Goal: Communication & Community: Answer question/provide support

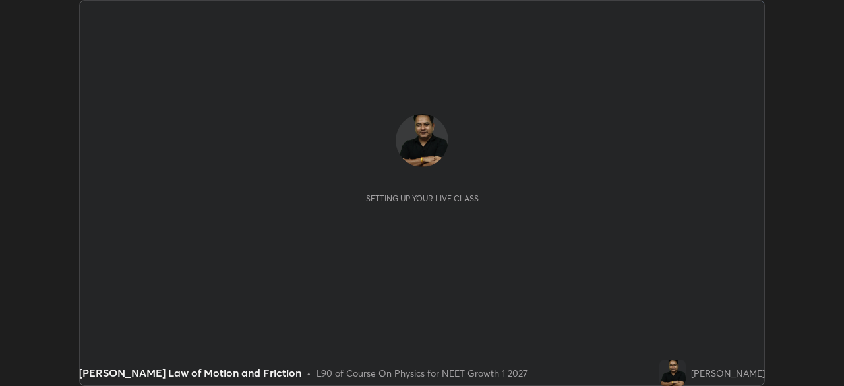
scroll to position [386, 843]
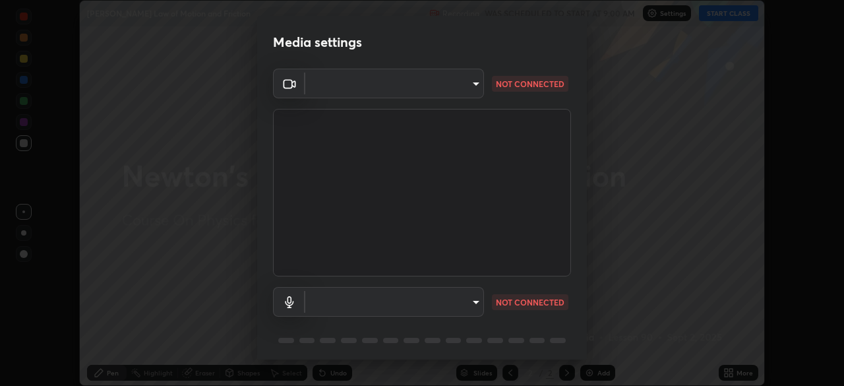
type input "1e49b53be58bf3658c32ba4c8e2538d2601885ca91182b01ba969948c87b8f29"
click at [466, 301] on body "Erase all [PERSON_NAME] Law of Motion and Friction Recording WAS SCHEDULED TO S…" at bounding box center [422, 193] width 844 height 386
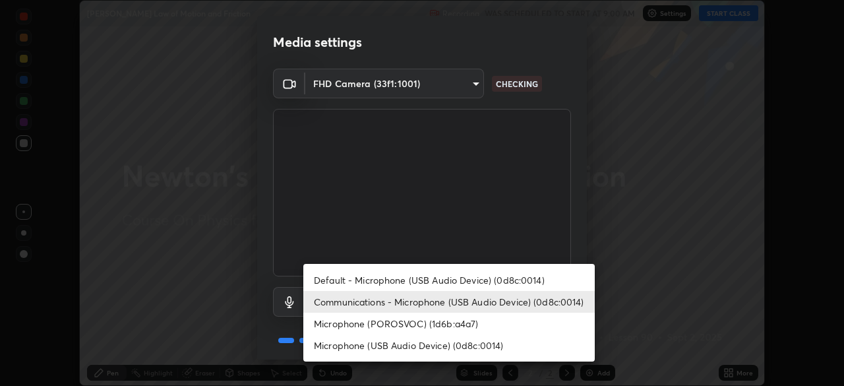
click at [452, 344] on li "Microphone (USB Audio Device) (0d8c:0014)" at bounding box center [448, 345] width 291 height 22
type input "c479ae5917e81ca6c629835639d3c14d73be07d1eae9ad26bfc29371bbaeb756"
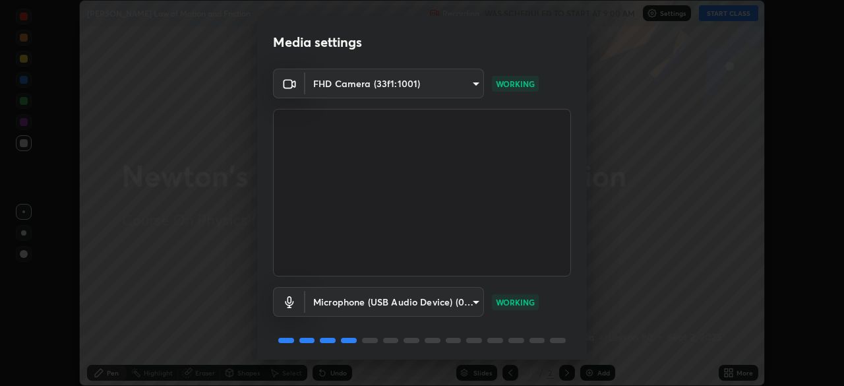
scroll to position [47, 0]
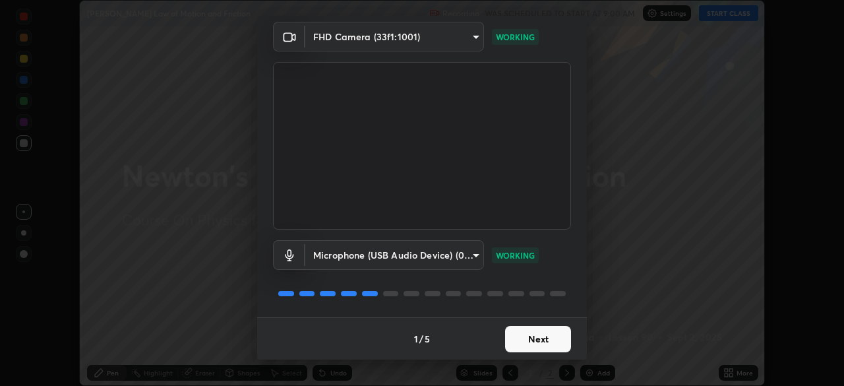
click at [535, 335] on button "Next" at bounding box center [538, 339] width 66 height 26
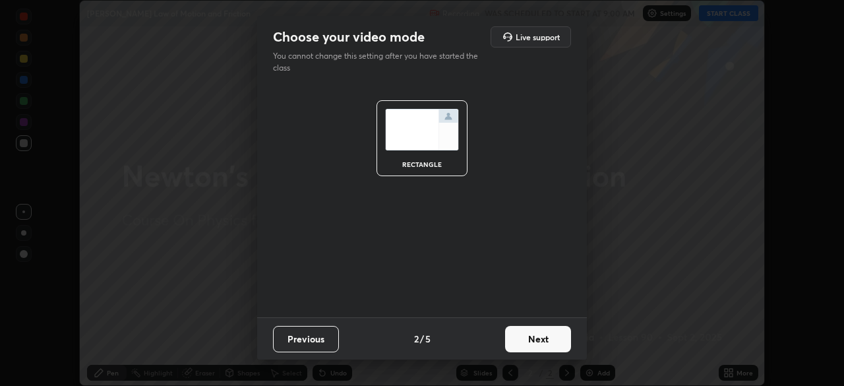
click at [535, 334] on button "Next" at bounding box center [538, 339] width 66 height 26
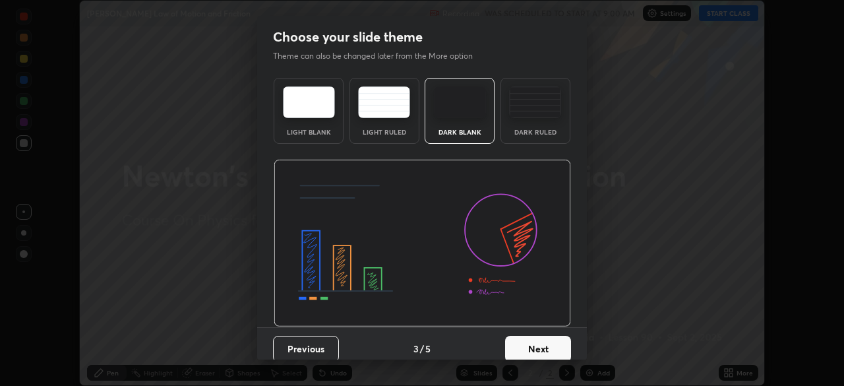
click at [540, 347] on button "Next" at bounding box center [538, 349] width 66 height 26
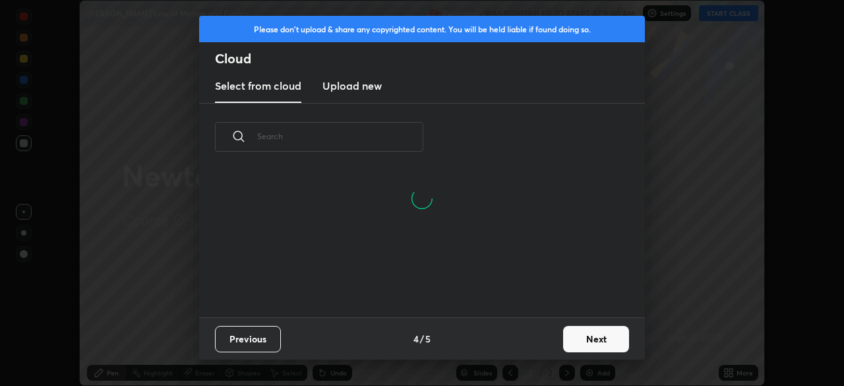
scroll to position [83, 423]
click at [367, 88] on h3 "Upload new" at bounding box center [351, 86] width 59 height 16
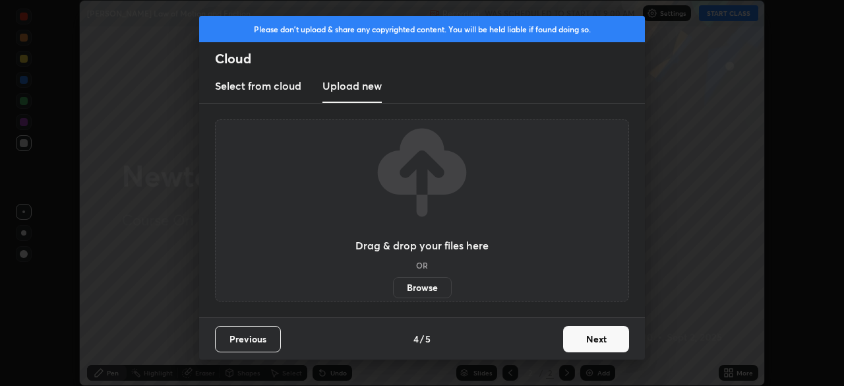
click at [423, 284] on label "Browse" at bounding box center [422, 287] width 59 height 21
click at [393, 284] on input "Browse" at bounding box center [393, 287] width 0 height 21
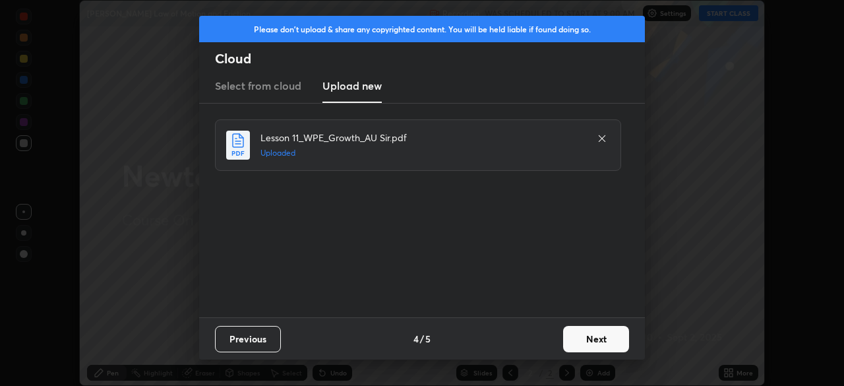
click at [587, 337] on button "Next" at bounding box center [596, 339] width 66 height 26
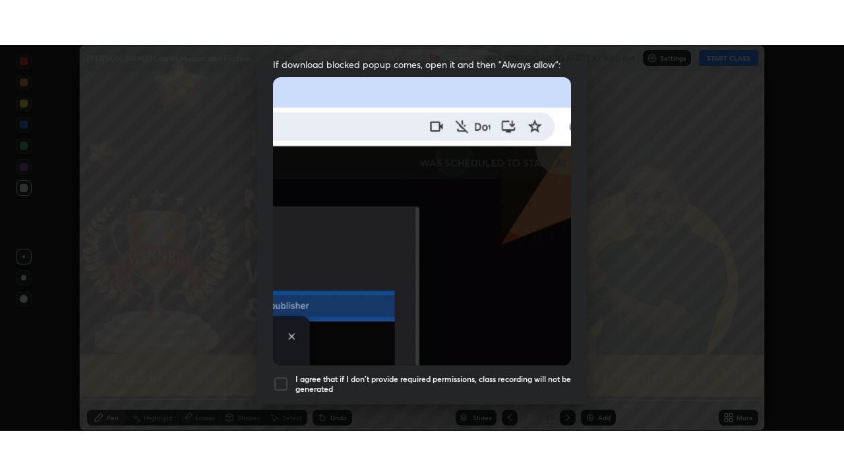
scroll to position [316, 0]
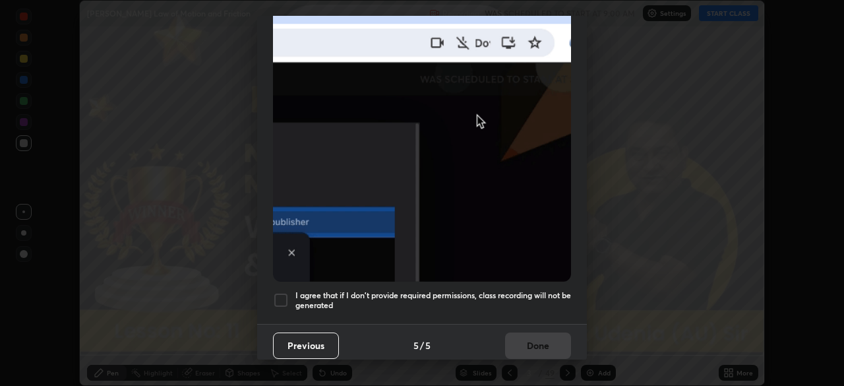
click at [283, 292] on div at bounding box center [281, 300] width 16 height 16
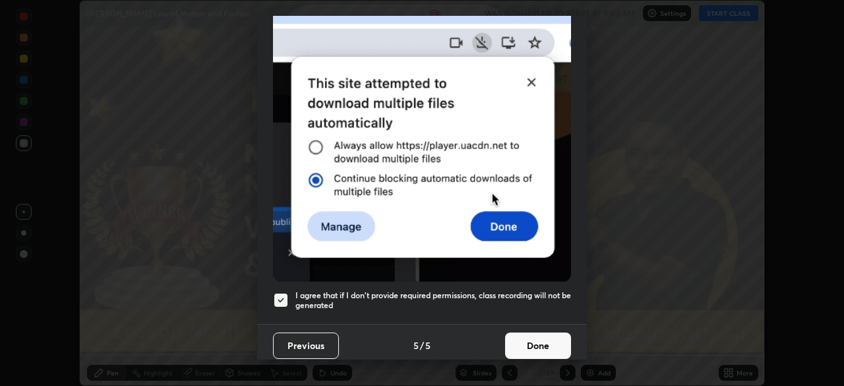
click at [539, 339] on button "Done" at bounding box center [538, 345] width 66 height 26
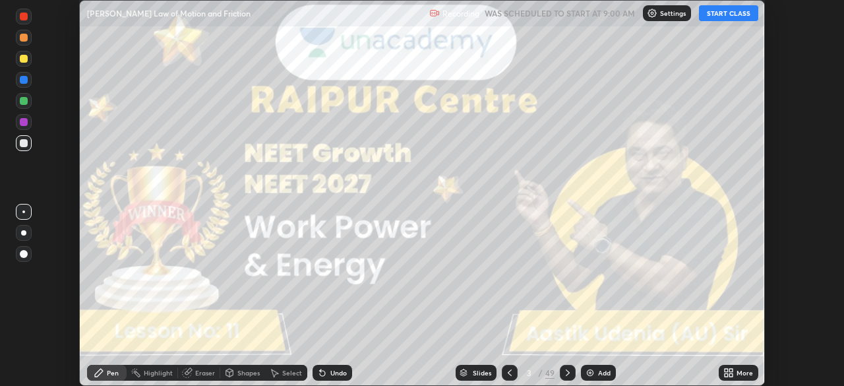
click at [725, 371] on icon at bounding box center [726, 370] width 3 height 3
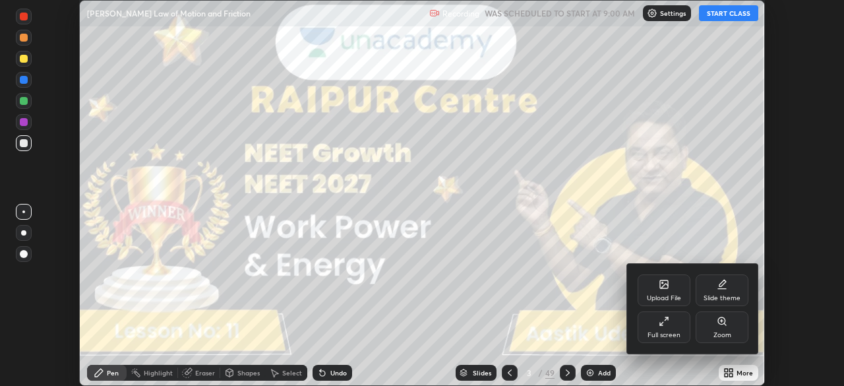
click at [661, 323] on icon at bounding box center [664, 321] width 11 height 11
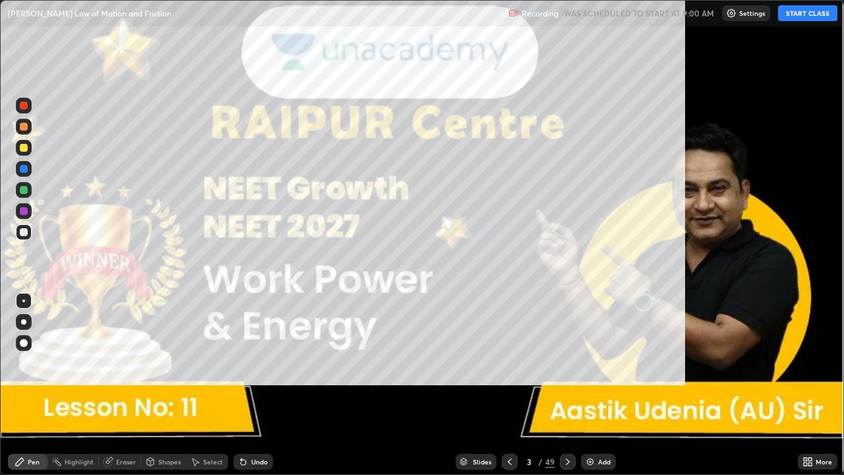
scroll to position [475, 844]
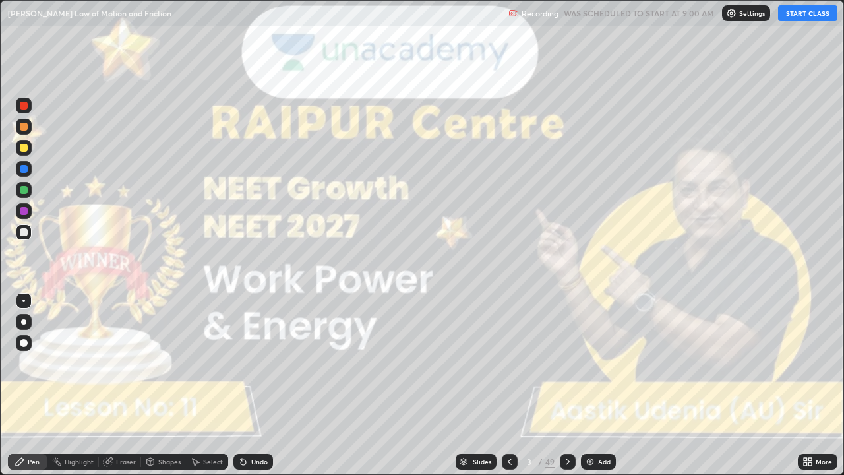
click at [799, 20] on button "START CLASS" at bounding box center [807, 13] width 59 height 16
click at [24, 322] on div at bounding box center [23, 321] width 5 height 5
click at [566, 385] on icon at bounding box center [567, 461] width 11 height 11
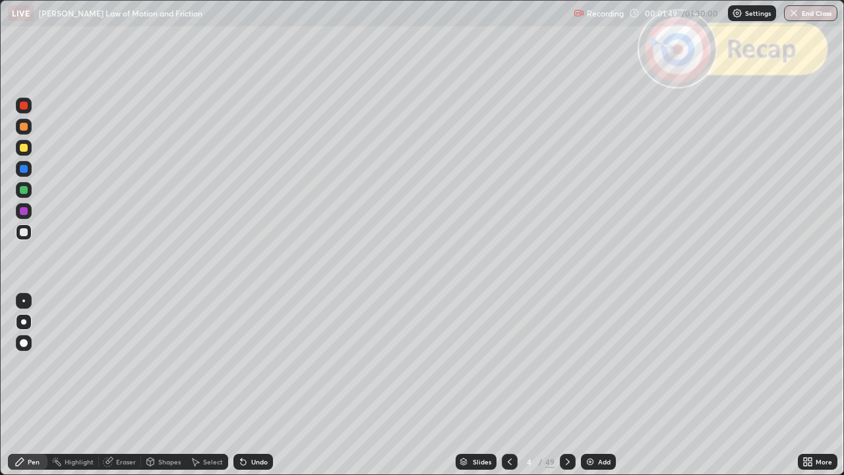
click at [567, 385] on icon at bounding box center [567, 461] width 11 height 11
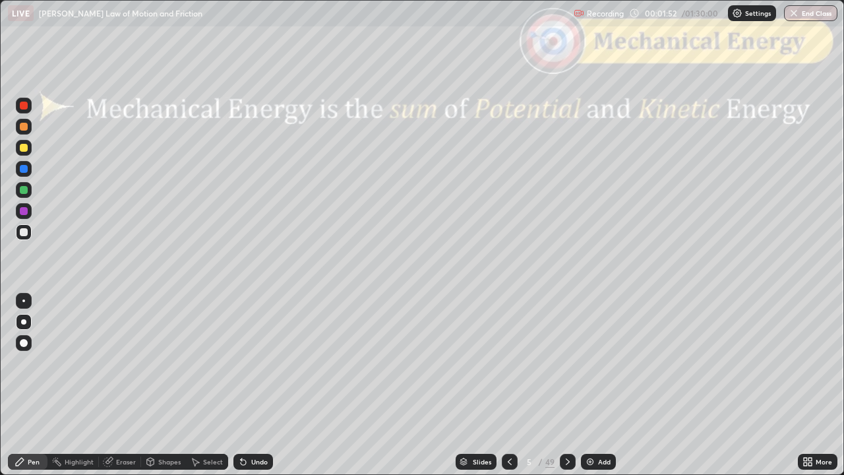
click at [564, 385] on icon at bounding box center [567, 461] width 11 height 11
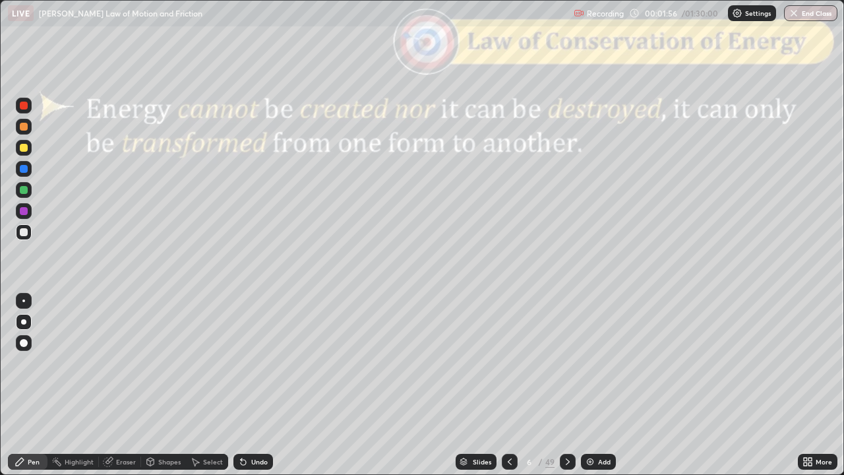
click at [566, 385] on icon at bounding box center [567, 461] width 11 height 11
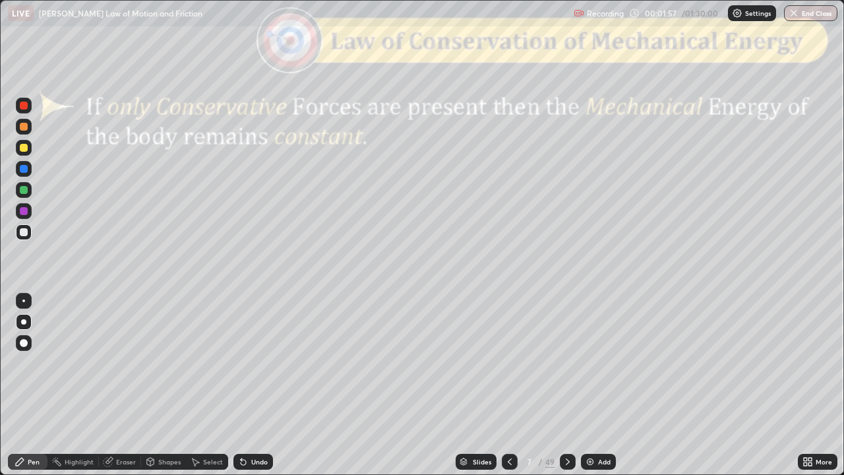
click at [24, 233] on div at bounding box center [24, 232] width 8 height 8
click at [23, 132] on div at bounding box center [24, 127] width 16 height 16
click at [258, 385] on div "Undo" at bounding box center [259, 461] width 16 height 7
click at [257, 385] on div "Undo" at bounding box center [259, 461] width 16 height 7
click at [255, 385] on div "Undo" at bounding box center [259, 461] width 16 height 7
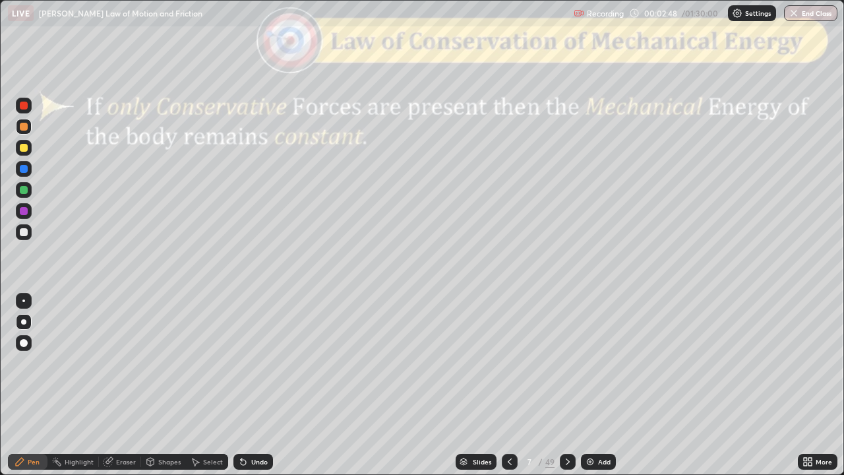
click at [164, 385] on div "Shapes" at bounding box center [169, 461] width 22 height 7
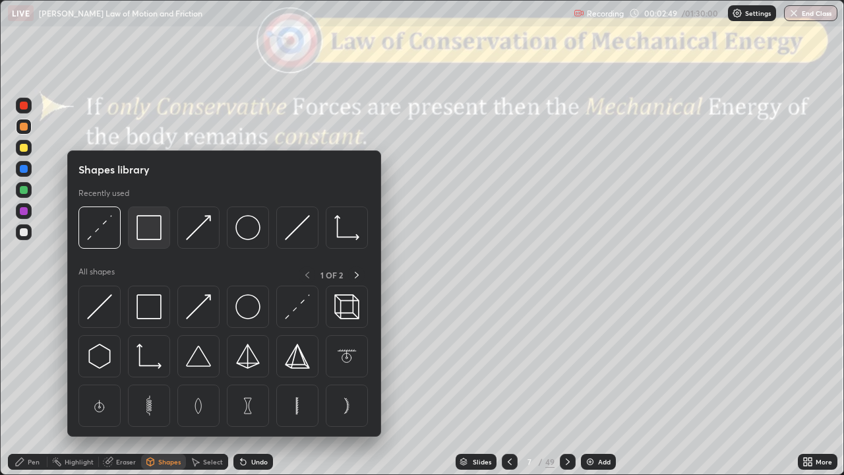
click at [150, 232] on img at bounding box center [148, 227] width 25 height 25
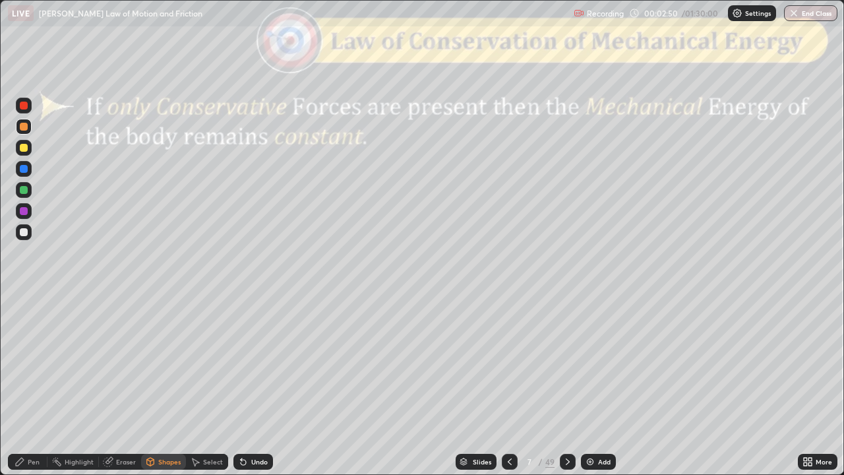
click at [23, 107] on div at bounding box center [24, 106] width 8 height 8
click at [22, 130] on div at bounding box center [24, 127] width 8 height 8
click at [27, 385] on div "Pen" at bounding box center [28, 462] width 40 height 16
click at [26, 150] on div at bounding box center [24, 148] width 8 height 8
click at [262, 385] on div "Undo" at bounding box center [253, 462] width 40 height 16
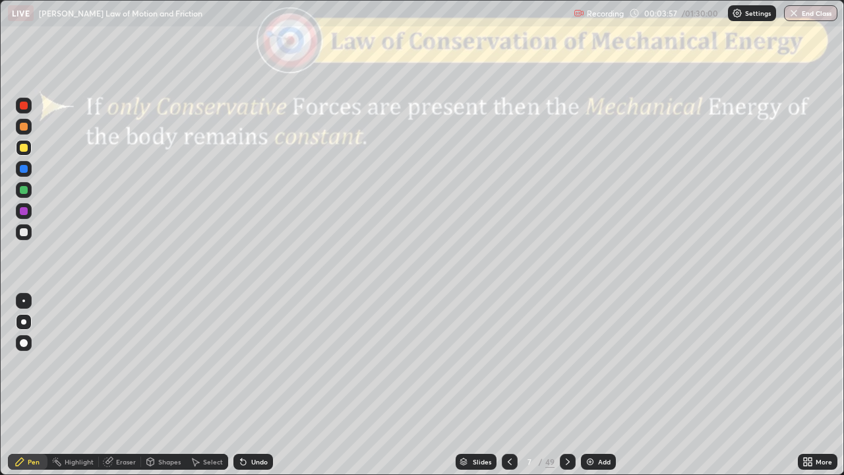
click at [255, 385] on div "Undo" at bounding box center [253, 462] width 40 height 16
click at [256, 385] on div "Undo" at bounding box center [259, 461] width 16 height 7
click at [162, 385] on div "Shapes" at bounding box center [169, 461] width 22 height 7
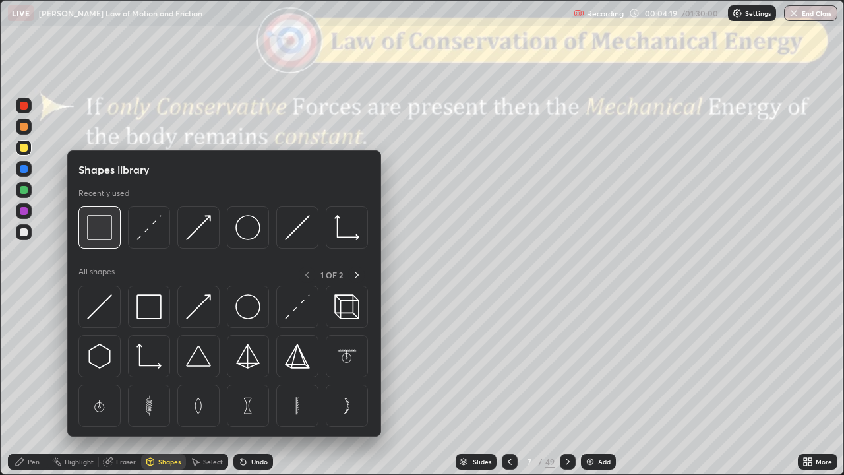
click at [105, 225] on img at bounding box center [99, 227] width 25 height 25
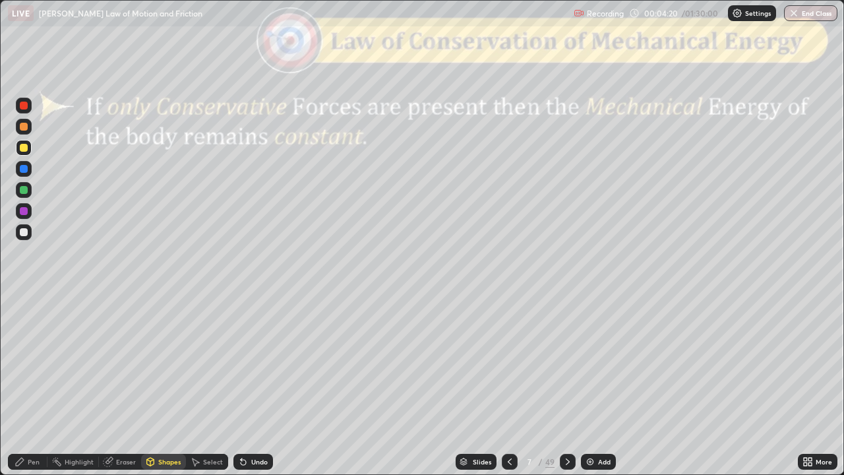
click at [25, 108] on div at bounding box center [24, 106] width 8 height 8
click at [33, 385] on div "Pen" at bounding box center [28, 462] width 40 height 16
click at [22, 148] on div at bounding box center [24, 148] width 8 height 8
click at [25, 129] on div at bounding box center [24, 127] width 8 height 8
click at [566, 385] on icon at bounding box center [567, 461] width 11 height 11
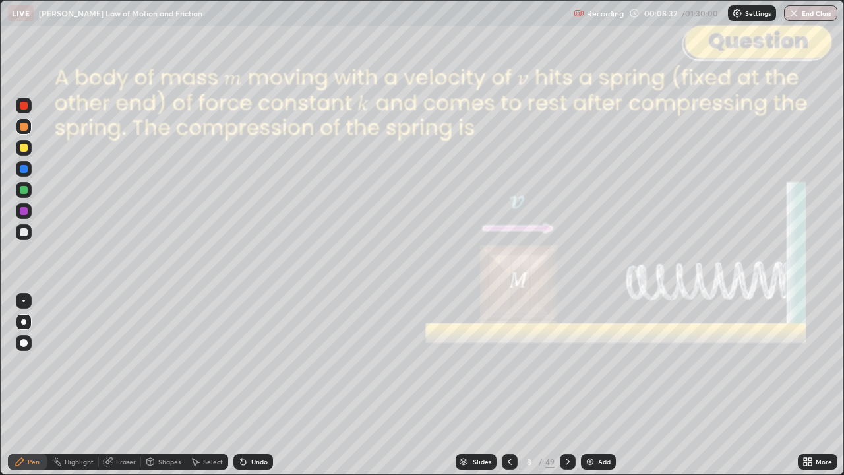
click at [26, 150] on div at bounding box center [24, 148] width 8 height 8
click at [250, 385] on div "Undo" at bounding box center [253, 462] width 40 height 16
click at [247, 385] on div "Undo" at bounding box center [253, 462] width 40 height 16
click at [163, 385] on div "Shapes" at bounding box center [169, 461] width 22 height 7
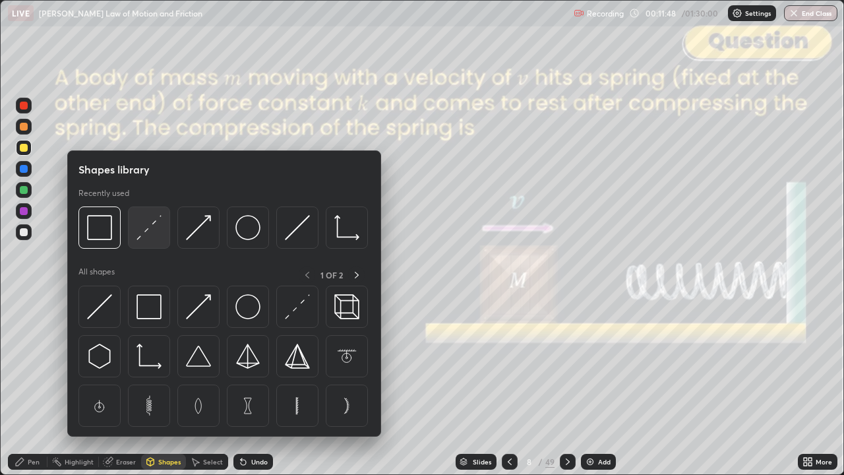
click at [157, 234] on img at bounding box center [148, 227] width 25 height 25
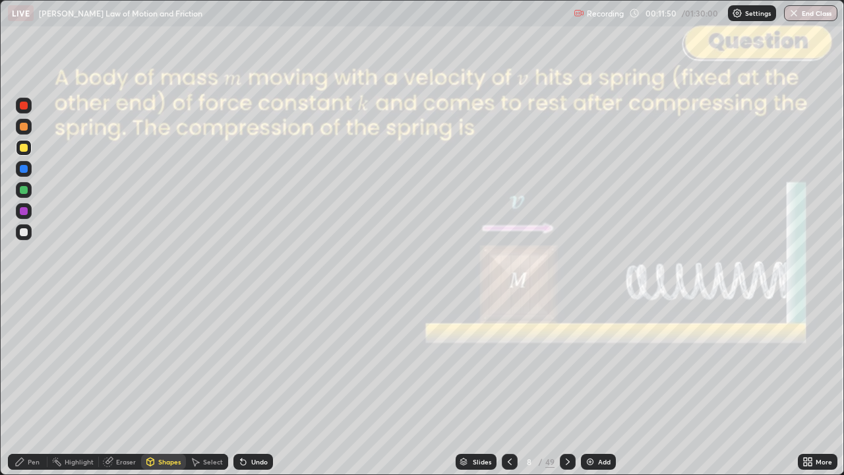
click at [27, 107] on div at bounding box center [24, 106] width 8 height 8
click at [165, 385] on div "Shapes" at bounding box center [169, 461] width 22 height 7
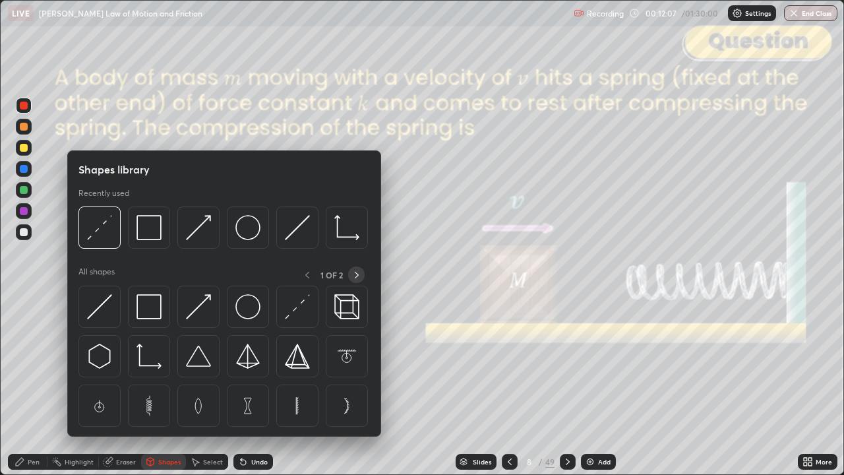
click at [356, 274] on icon at bounding box center [356, 275] width 11 height 11
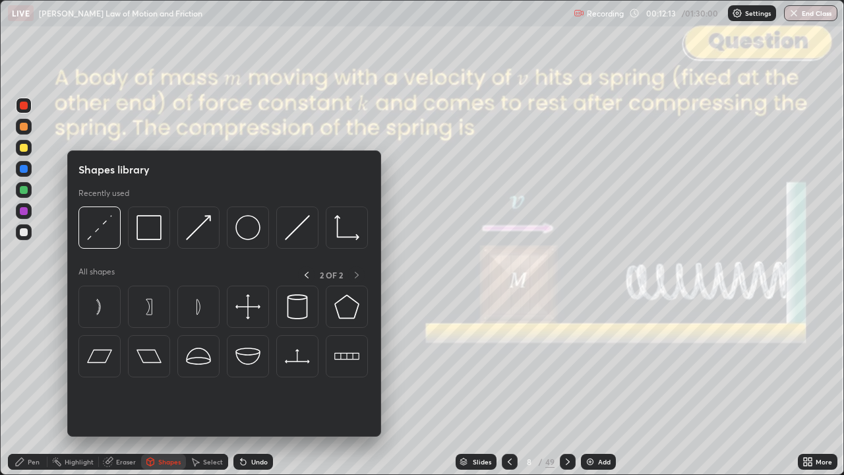
click at [355, 274] on div "2 OF 2" at bounding box center [331, 274] width 67 height 16
click at [306, 273] on icon at bounding box center [307, 275] width 4 height 7
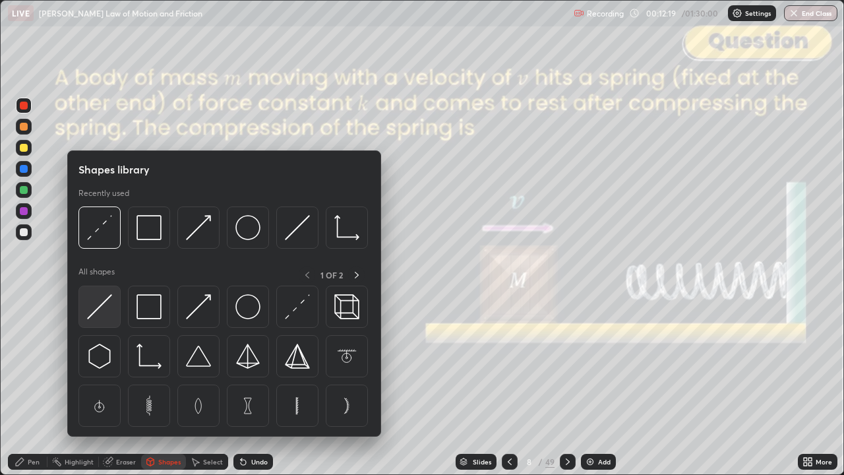
click at [107, 310] on img at bounding box center [99, 306] width 25 height 25
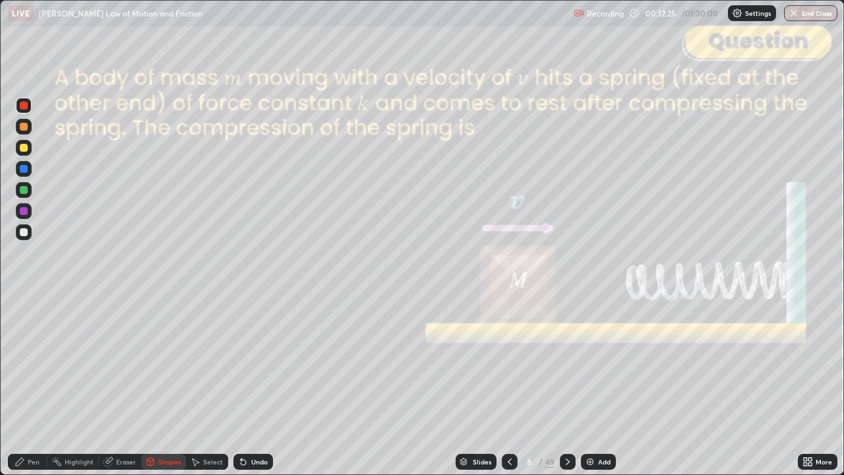
click at [26, 385] on div "Pen" at bounding box center [28, 462] width 40 height 16
click at [24, 150] on div at bounding box center [24, 148] width 8 height 8
click at [26, 191] on div at bounding box center [24, 190] width 8 height 8
click at [255, 385] on div "Undo" at bounding box center [259, 461] width 16 height 7
click at [257, 385] on div "Undo" at bounding box center [259, 461] width 16 height 7
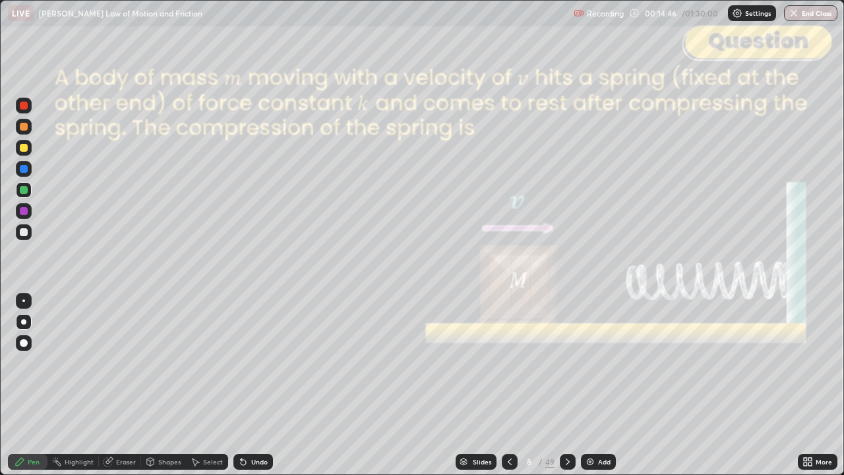
click at [26, 130] on div at bounding box center [24, 127] width 8 height 8
click at [24, 107] on div at bounding box center [24, 106] width 8 height 8
click at [28, 131] on div at bounding box center [24, 127] width 16 height 16
click at [260, 385] on div "Undo" at bounding box center [259, 461] width 16 height 7
click at [261, 385] on div "Undo" at bounding box center [253, 462] width 40 height 16
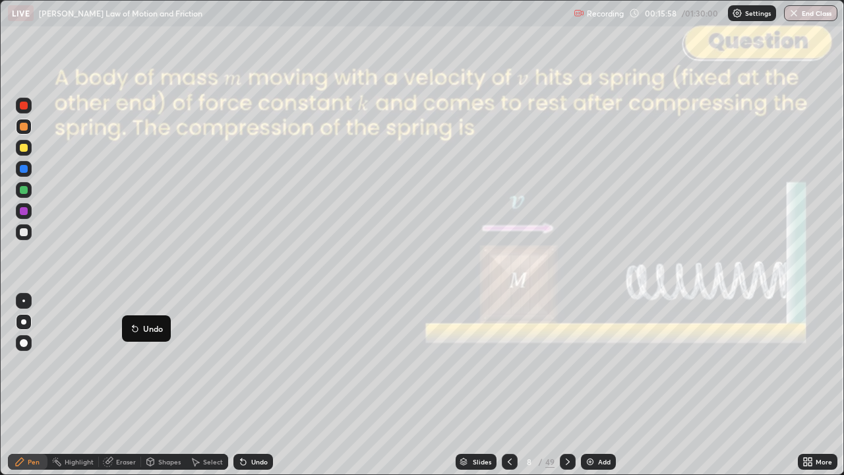
click at [22, 385] on div at bounding box center [23, 369] width 21 height 158
click at [22, 108] on div at bounding box center [24, 106] width 8 height 8
click at [23, 124] on div at bounding box center [24, 127] width 8 height 8
click at [158, 385] on div "Shapes" at bounding box center [169, 461] width 22 height 7
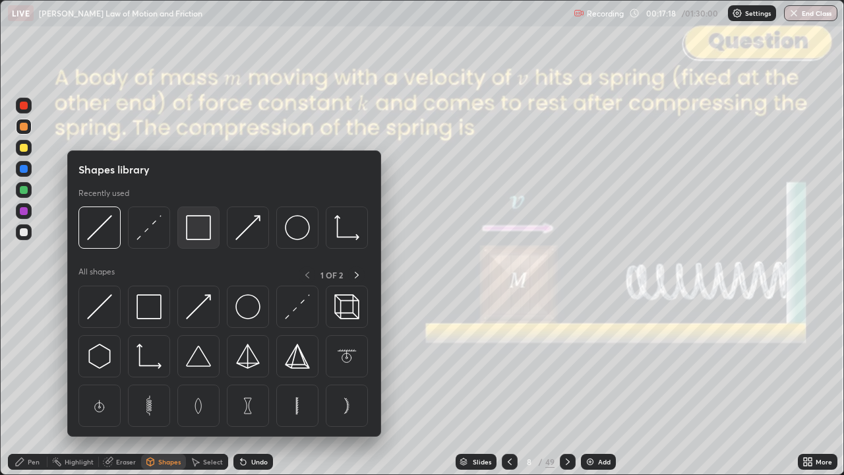
click at [202, 230] on img at bounding box center [198, 227] width 25 height 25
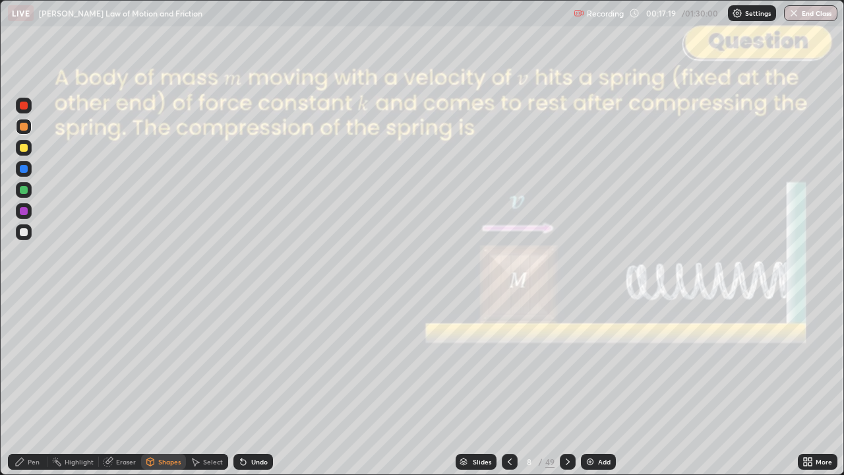
click at [24, 107] on div at bounding box center [24, 106] width 8 height 8
click at [24, 385] on icon at bounding box center [20, 461] width 11 height 11
click at [566, 385] on icon at bounding box center [568, 461] width 4 height 7
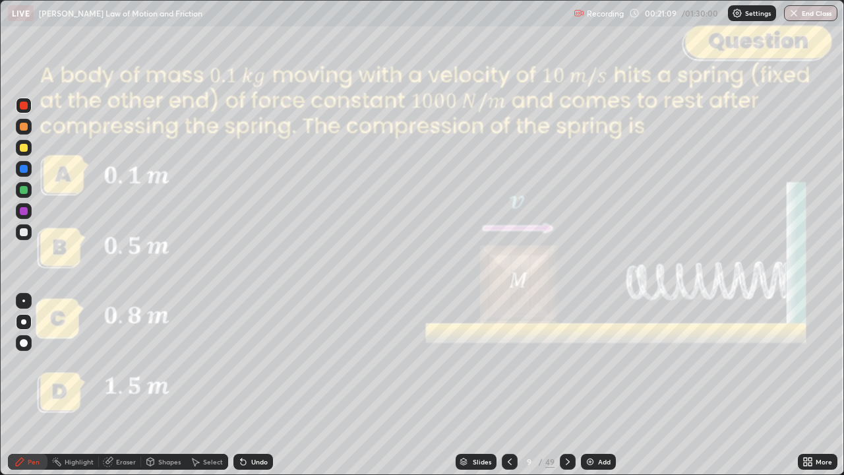
click at [24, 233] on div at bounding box center [24, 232] width 8 height 8
click at [565, 385] on icon at bounding box center [567, 461] width 11 height 11
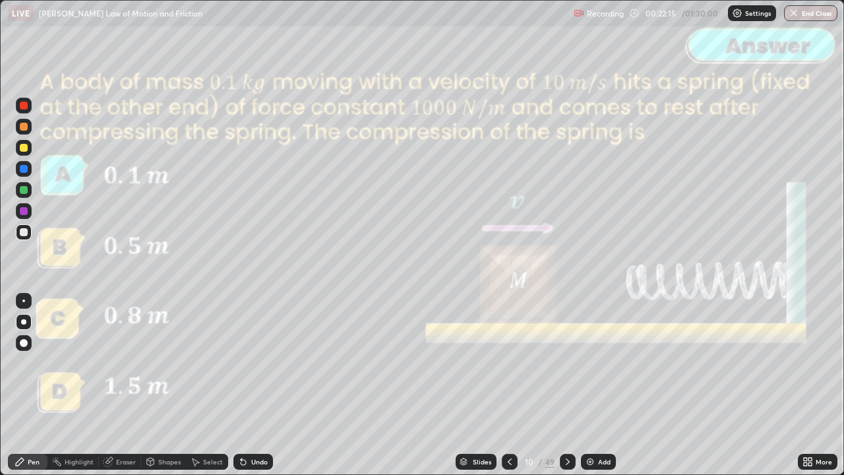
click at [568, 385] on icon at bounding box center [568, 461] width 4 height 7
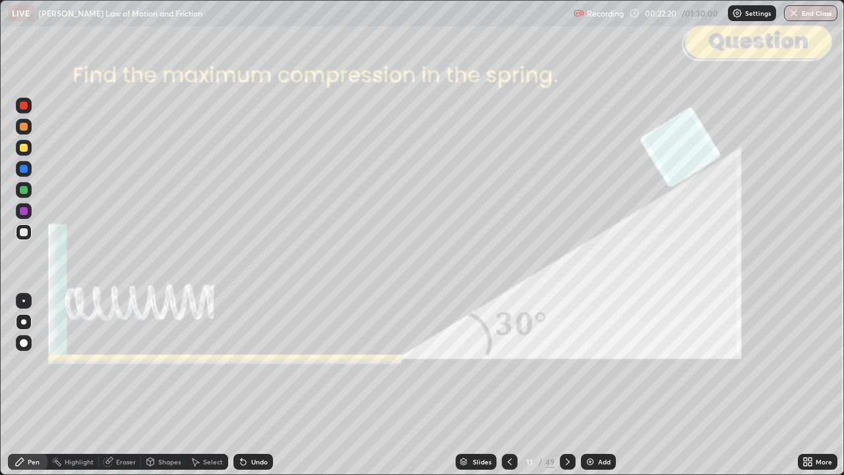
click at [24, 106] on div at bounding box center [24, 106] width 8 height 8
click at [257, 385] on div "Undo" at bounding box center [253, 462] width 40 height 16
click at [256, 385] on div "Undo" at bounding box center [259, 461] width 16 height 7
click at [165, 385] on div "Shapes" at bounding box center [169, 461] width 22 height 7
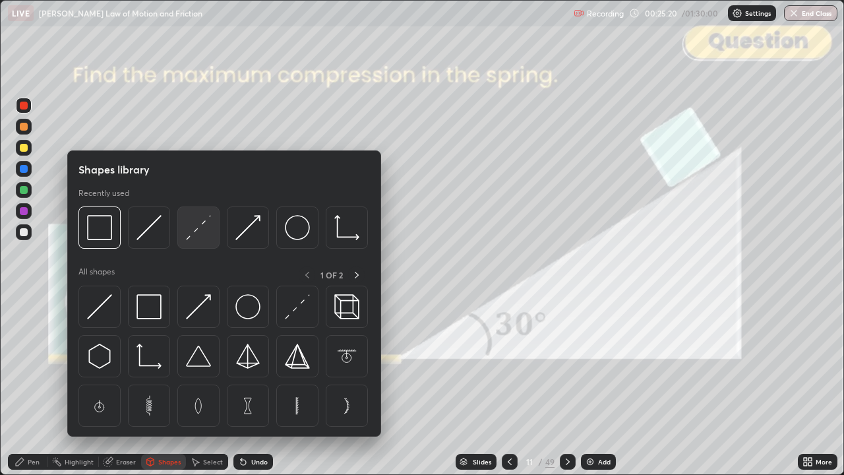
click at [200, 233] on img at bounding box center [198, 227] width 25 height 25
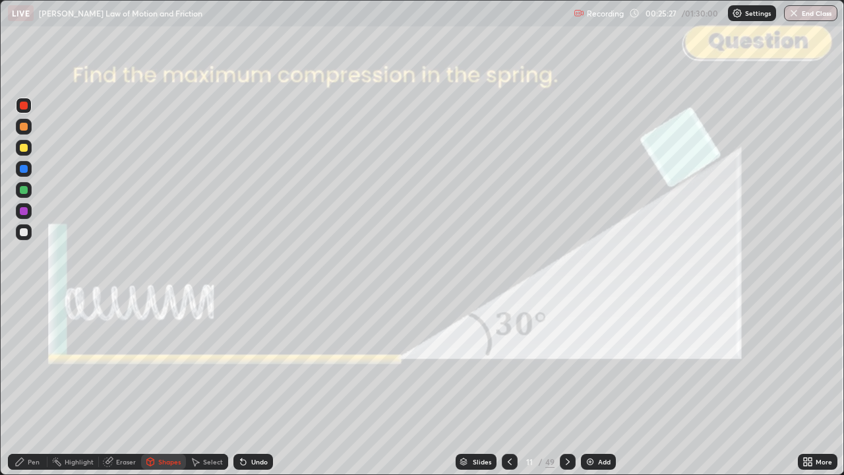
click at [33, 385] on div "Pen" at bounding box center [28, 462] width 40 height 16
click at [25, 149] on div at bounding box center [24, 148] width 8 height 8
click at [261, 385] on div "Undo" at bounding box center [259, 461] width 16 height 7
click at [24, 211] on div at bounding box center [24, 211] width 8 height 8
click at [22, 146] on div at bounding box center [24, 148] width 8 height 8
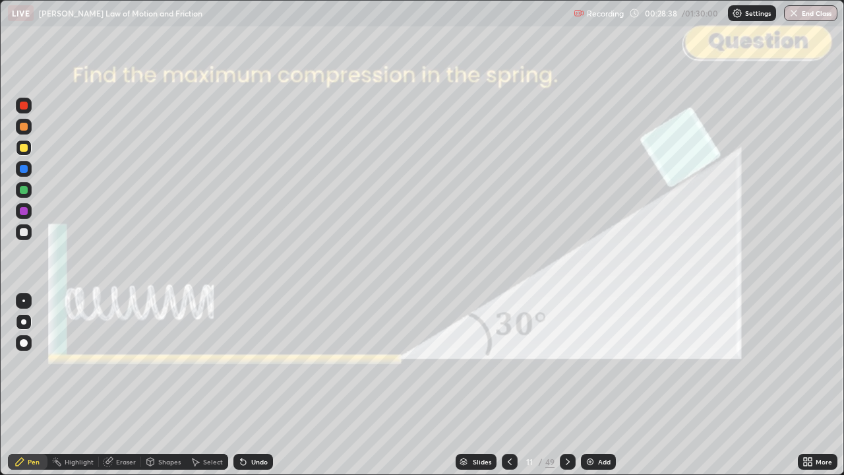
click at [165, 385] on div "Shapes" at bounding box center [169, 461] width 22 height 7
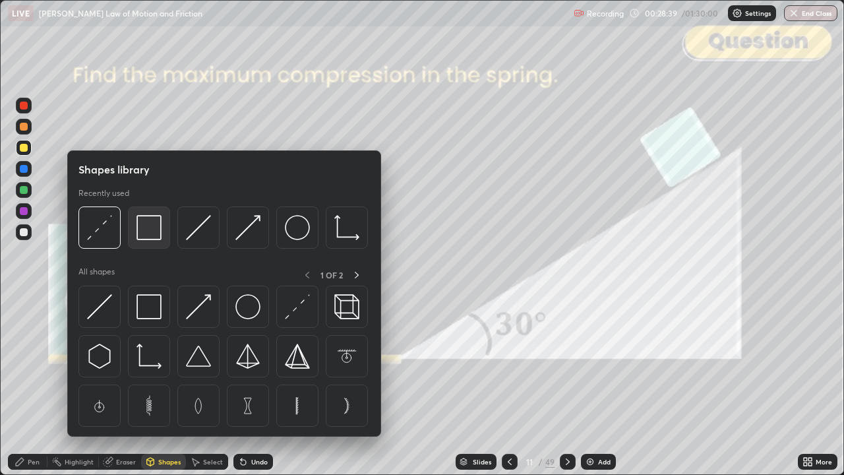
click at [150, 230] on img at bounding box center [148, 227] width 25 height 25
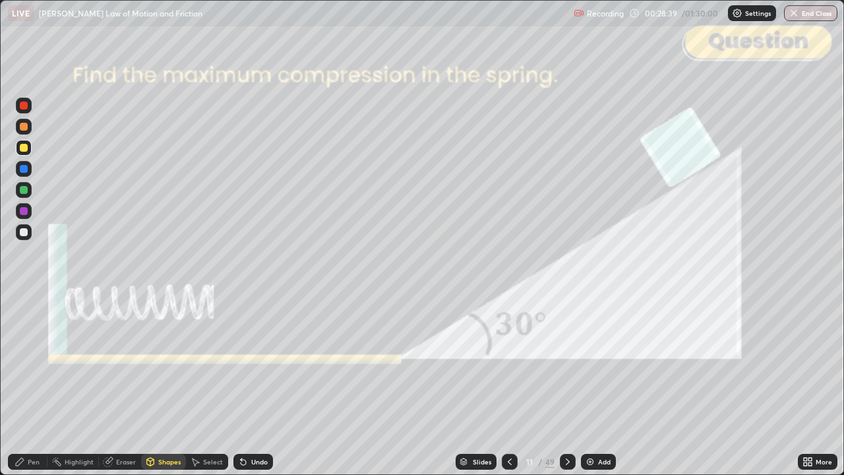
click at [24, 107] on div at bounding box center [24, 106] width 8 height 8
click at [566, 385] on icon at bounding box center [568, 461] width 4 height 7
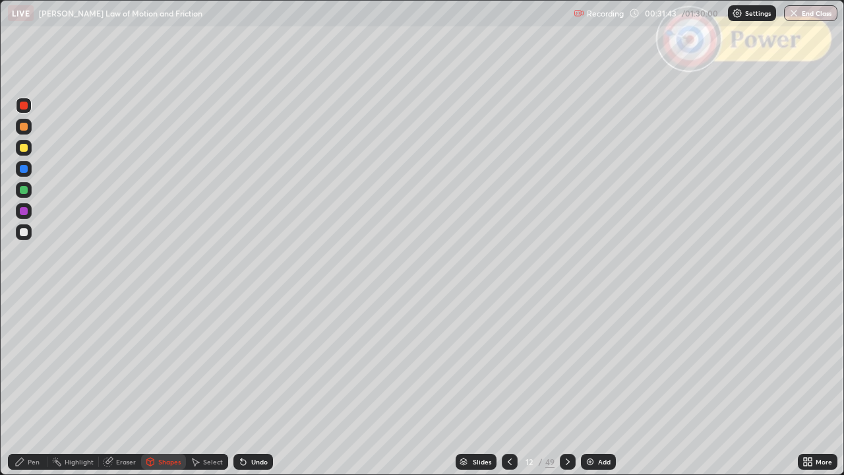
click at [508, 385] on icon at bounding box center [509, 461] width 11 height 11
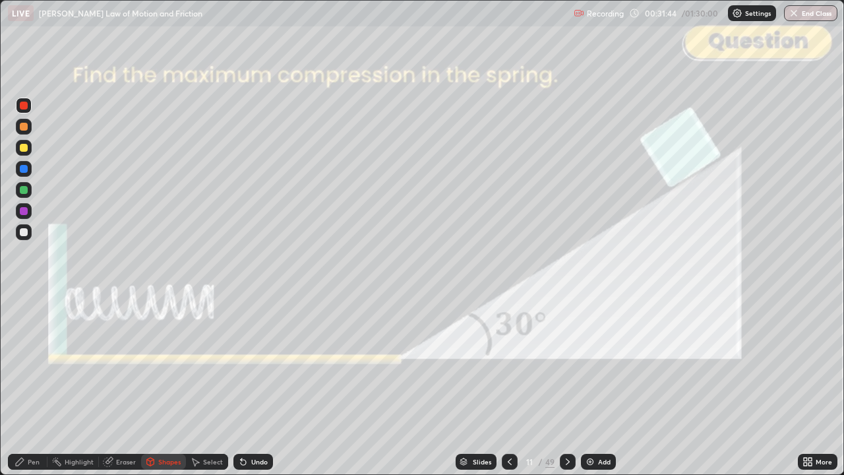
click at [594, 385] on div "Add" at bounding box center [598, 462] width 35 height 16
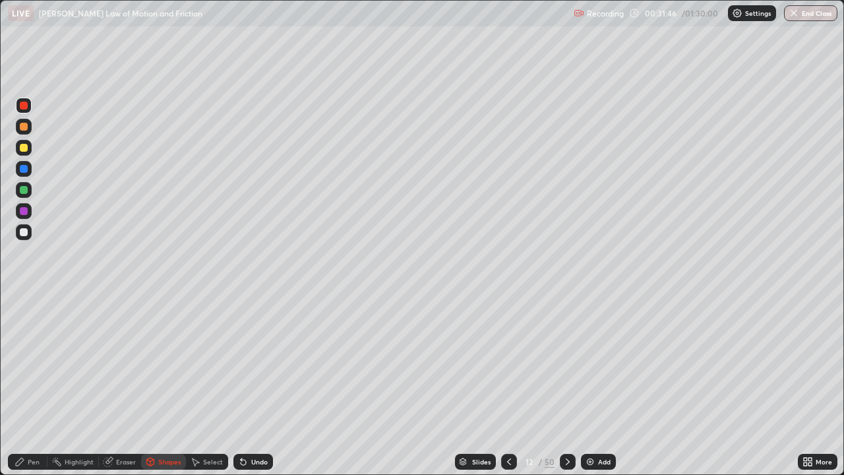
click at [38, 385] on div "Pen" at bounding box center [28, 462] width 40 height 16
click at [26, 235] on div at bounding box center [24, 232] width 8 height 8
click at [261, 385] on div "Undo" at bounding box center [253, 462] width 40 height 16
click at [245, 385] on icon at bounding box center [243, 461] width 11 height 11
click at [251, 385] on div "Undo" at bounding box center [259, 461] width 16 height 7
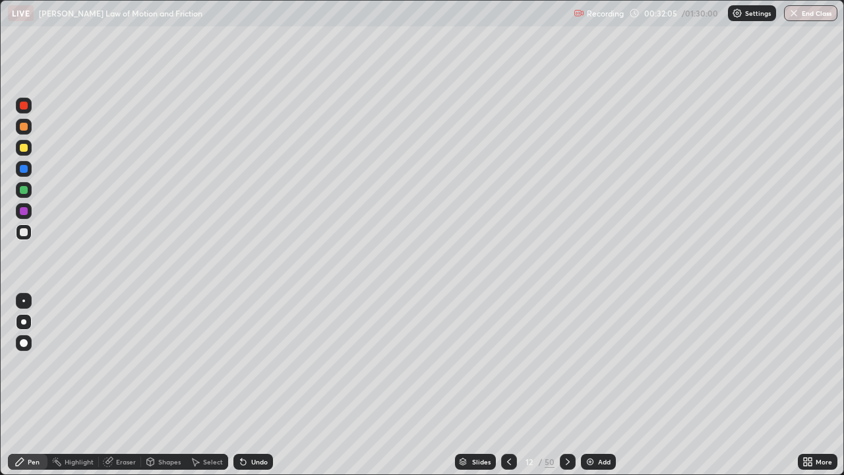
click at [257, 385] on div "Undo" at bounding box center [259, 461] width 16 height 7
click at [258, 385] on div "Undo" at bounding box center [253, 462] width 40 height 16
click at [262, 385] on div "Undo" at bounding box center [253, 462] width 40 height 16
click at [253, 385] on div "Undo" at bounding box center [253, 462] width 40 height 16
click at [260, 385] on div "Undo" at bounding box center [253, 462] width 40 height 16
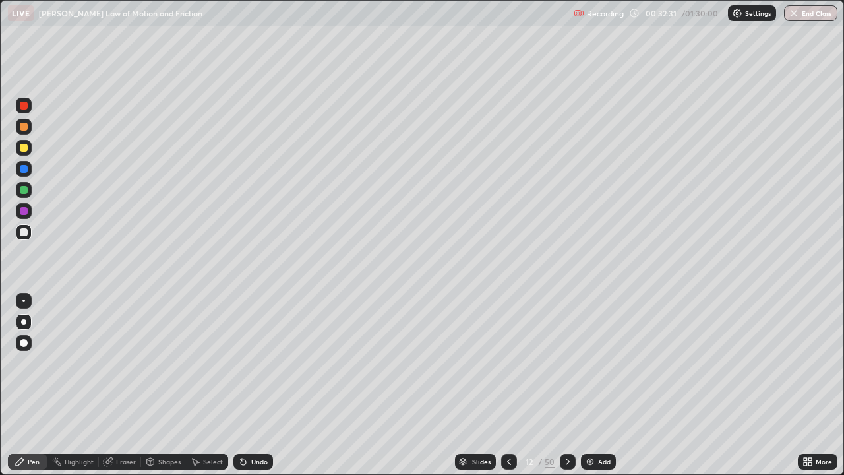
click at [256, 385] on div "Undo" at bounding box center [259, 461] width 16 height 7
click at [160, 385] on div "Shapes" at bounding box center [169, 461] width 22 height 7
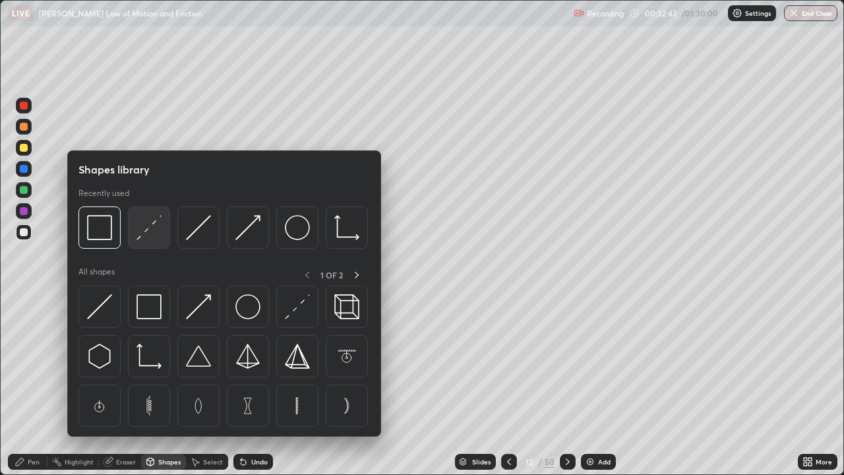
click at [152, 231] on img at bounding box center [148, 227] width 25 height 25
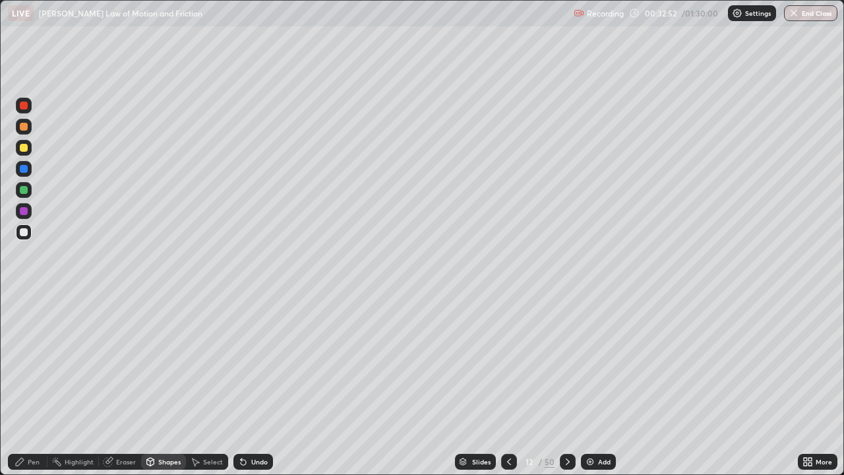
click at [261, 385] on div "Undo" at bounding box center [259, 461] width 16 height 7
click at [165, 385] on div "Shapes" at bounding box center [169, 461] width 22 height 7
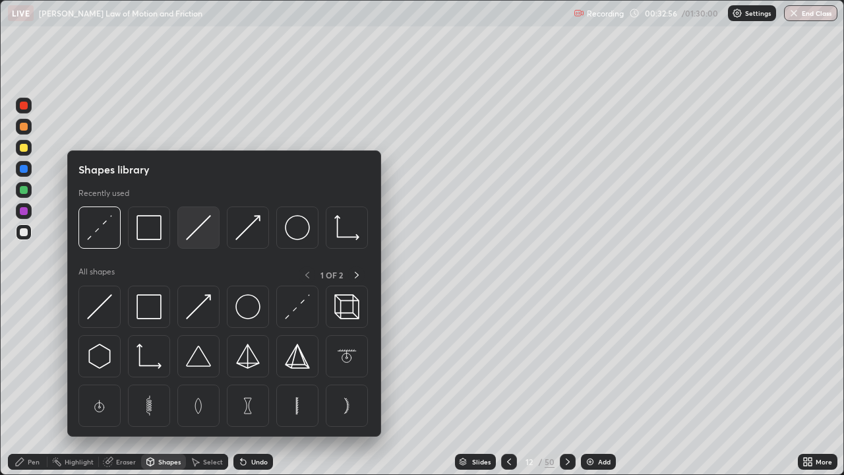
click at [204, 235] on img at bounding box center [198, 227] width 25 height 25
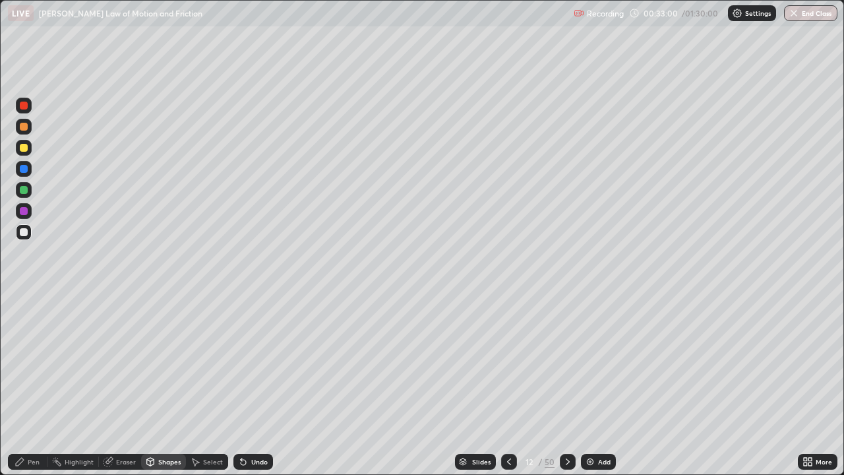
click at [36, 385] on div "Pen" at bounding box center [34, 461] width 12 height 7
click at [265, 385] on div "Undo" at bounding box center [259, 461] width 16 height 7
click at [508, 385] on icon at bounding box center [509, 461] width 11 height 11
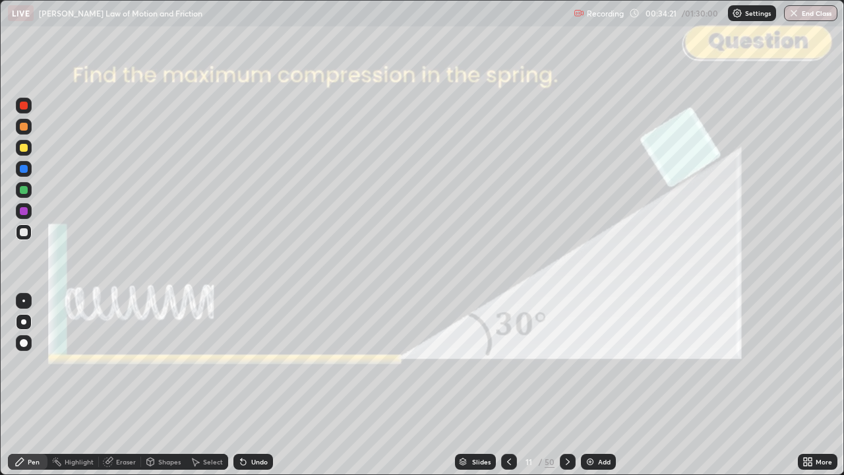
click at [566, 385] on icon at bounding box center [567, 461] width 11 height 11
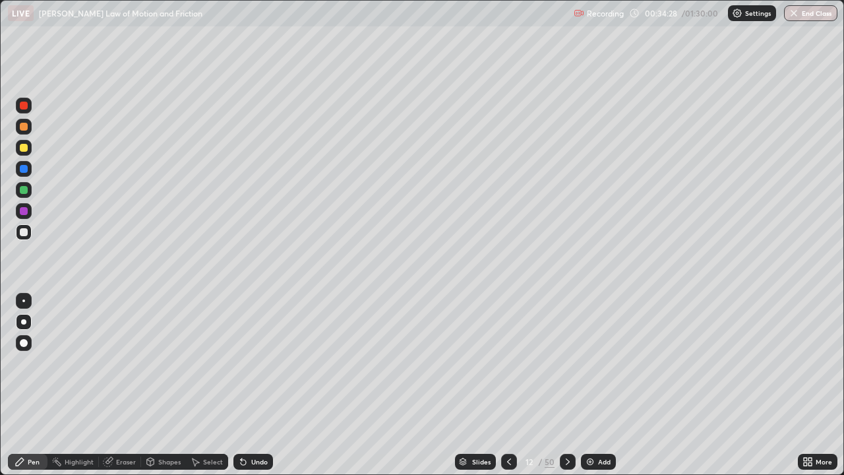
click at [22, 148] on div at bounding box center [24, 148] width 8 height 8
click at [593, 385] on img at bounding box center [590, 461] width 11 height 11
click at [26, 234] on div at bounding box center [24, 232] width 8 height 8
click at [161, 385] on div "Shapes" at bounding box center [169, 461] width 22 height 7
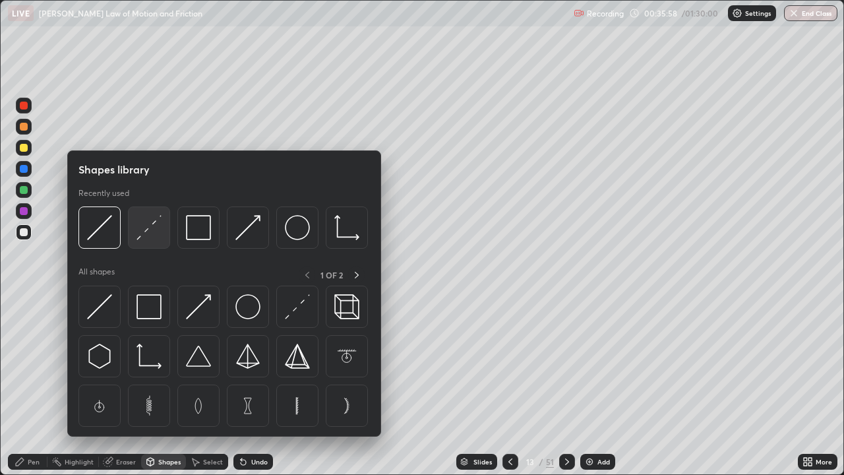
click at [153, 225] on img at bounding box center [148, 227] width 25 height 25
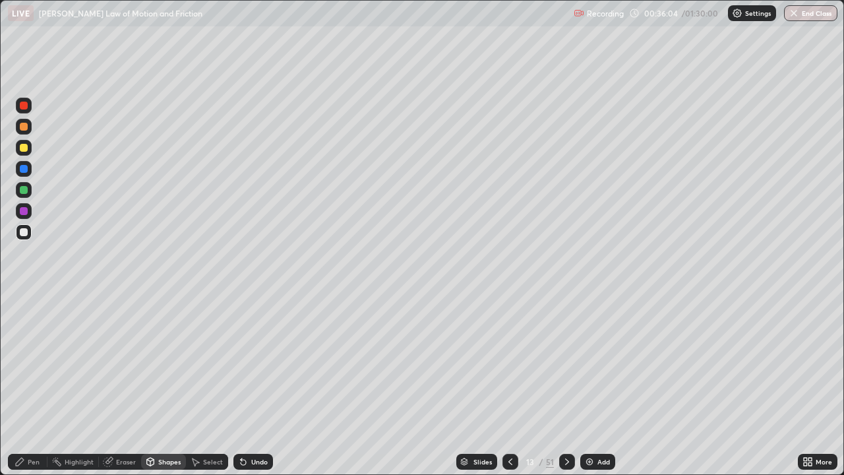
click at [164, 385] on div "Shapes" at bounding box center [169, 461] width 22 height 7
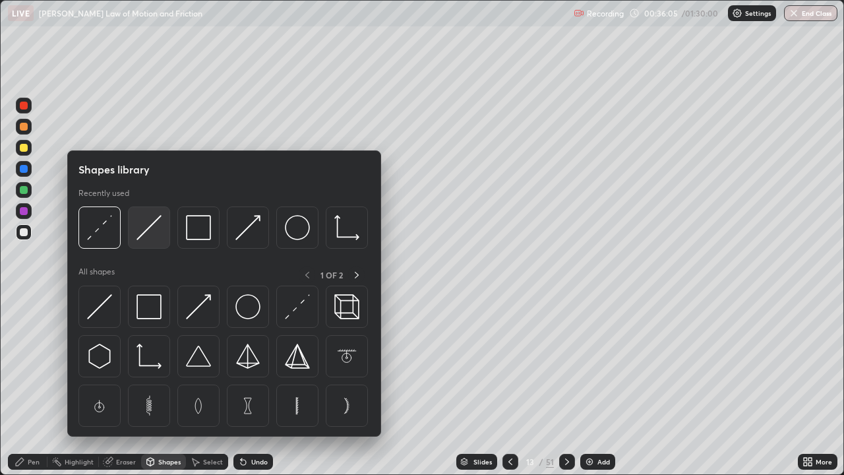
click at [147, 238] on img at bounding box center [148, 227] width 25 height 25
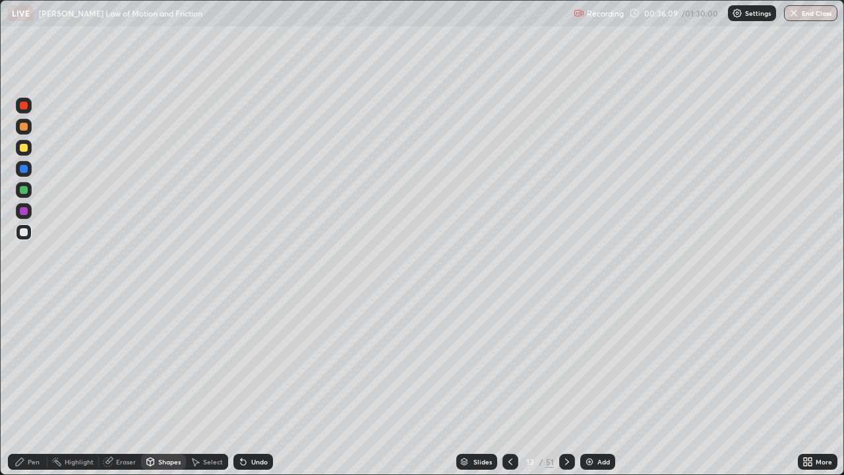
click at [38, 385] on div "Pen" at bounding box center [34, 461] width 12 height 7
click at [165, 385] on div "Shapes" at bounding box center [169, 461] width 22 height 7
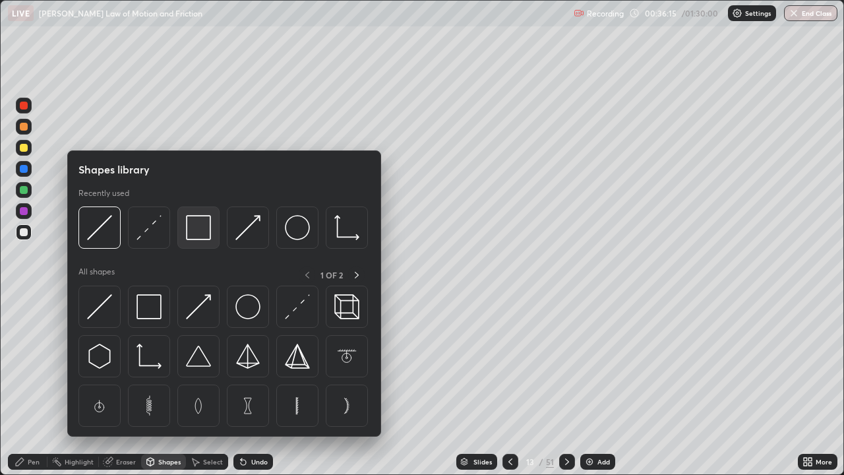
click at [198, 229] on img at bounding box center [198, 227] width 25 height 25
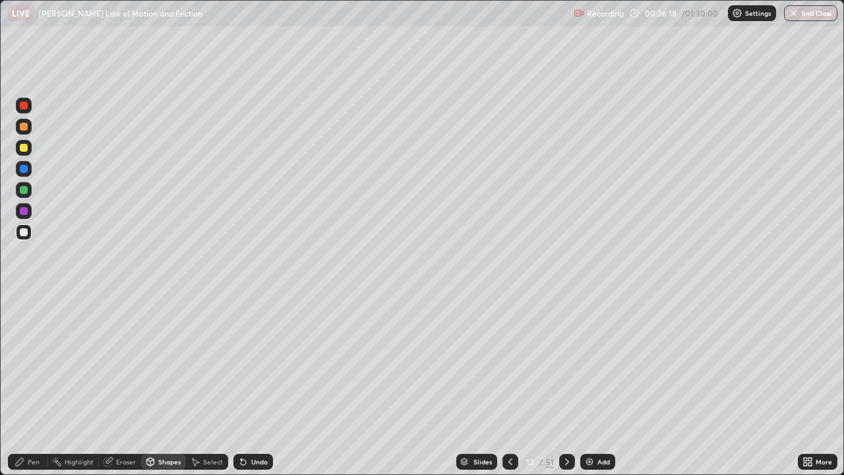
click at [38, 385] on div "Pen" at bounding box center [28, 462] width 40 height 16
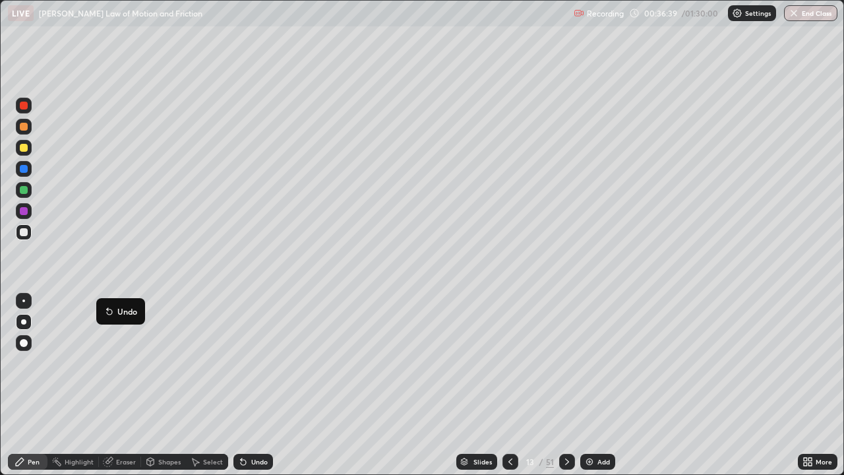
click at [19, 385] on div at bounding box center [23, 369] width 21 height 158
click at [160, 385] on div "Shapes" at bounding box center [169, 461] width 22 height 7
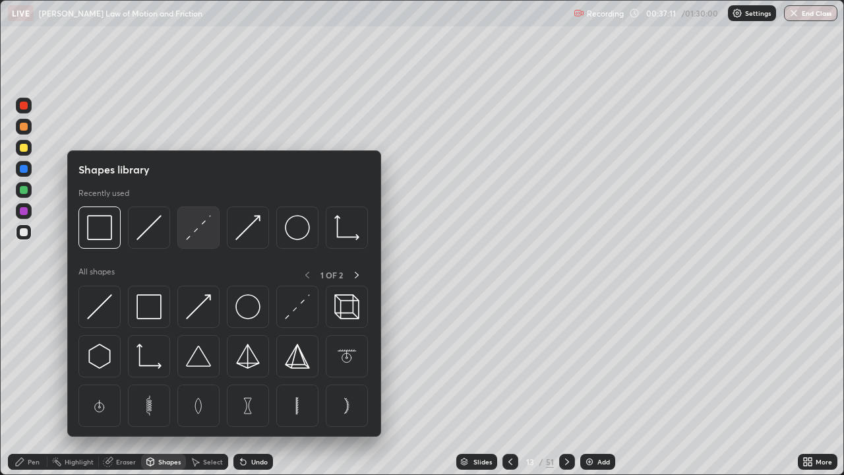
click at [200, 233] on img at bounding box center [198, 227] width 25 height 25
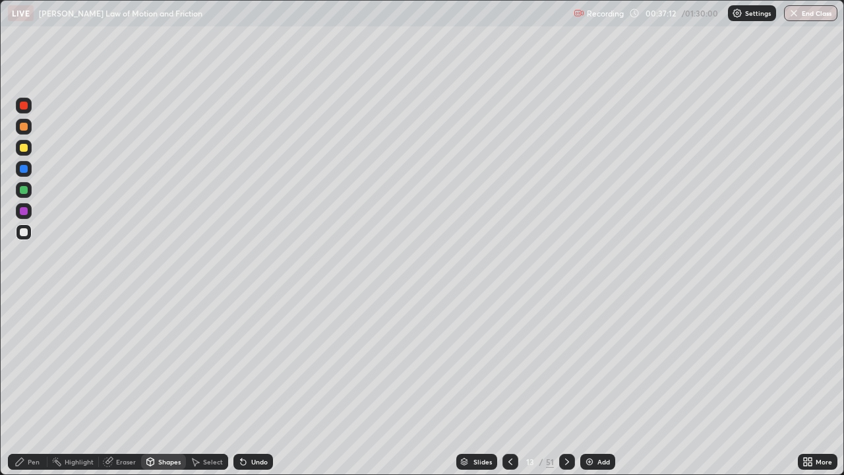
click at [25, 106] on div at bounding box center [24, 106] width 8 height 8
click at [253, 385] on div "Undo" at bounding box center [259, 461] width 16 height 7
click at [163, 385] on div "Shapes" at bounding box center [169, 461] width 22 height 7
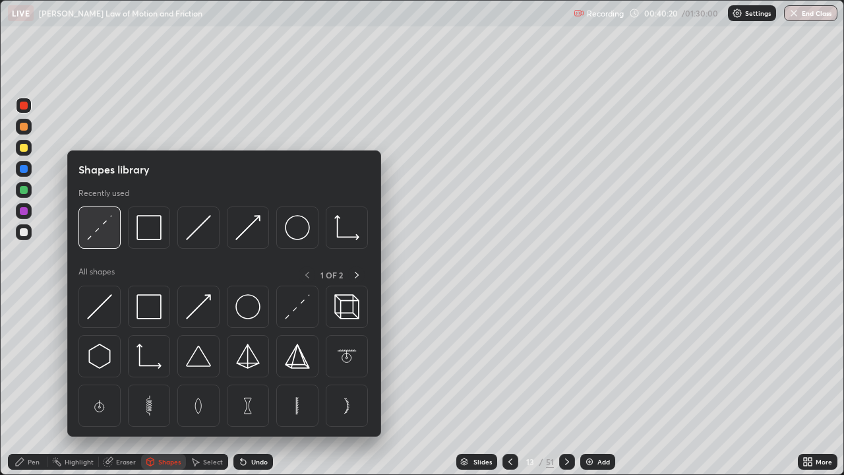
click at [111, 238] on img at bounding box center [99, 227] width 25 height 25
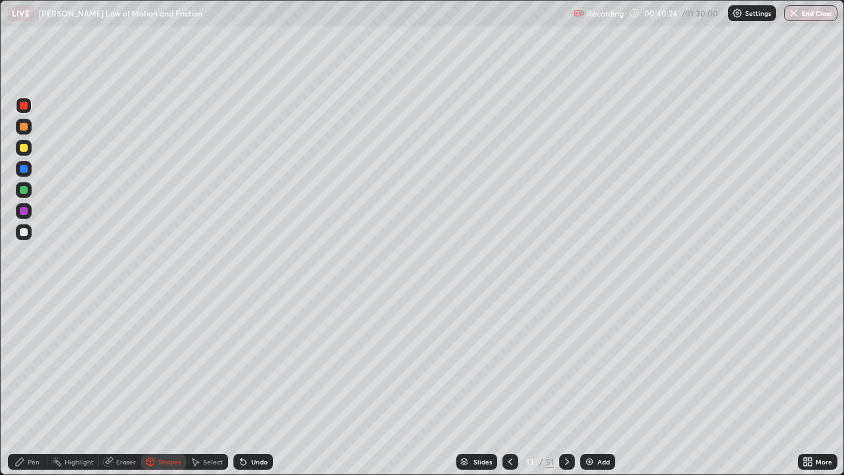
click at [35, 385] on div "Pen" at bounding box center [28, 462] width 40 height 16
click at [24, 146] on div at bounding box center [24, 148] width 8 height 8
click at [27, 107] on div at bounding box center [24, 106] width 8 height 8
click at [23, 148] on div at bounding box center [24, 148] width 8 height 8
click at [26, 129] on div at bounding box center [24, 127] width 8 height 8
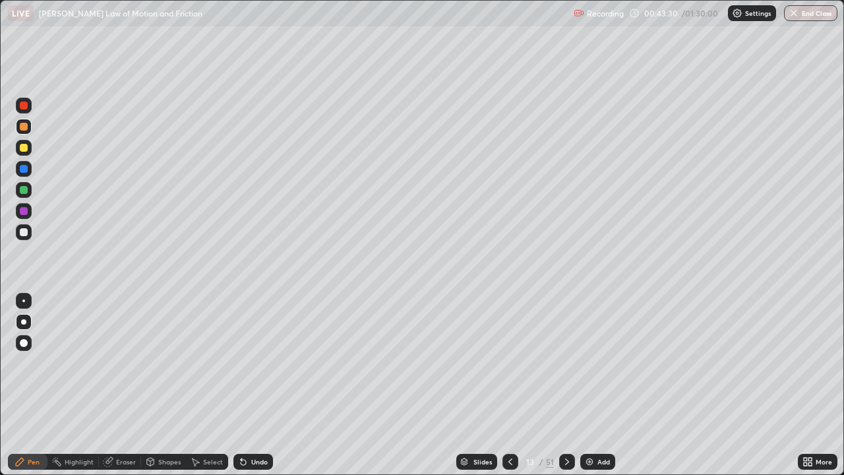
click at [260, 385] on div "Undo" at bounding box center [259, 461] width 16 height 7
click at [259, 385] on div "Undo" at bounding box center [259, 461] width 16 height 7
click at [255, 385] on div "Undo" at bounding box center [259, 461] width 16 height 7
click at [26, 107] on div at bounding box center [24, 106] width 8 height 8
click at [26, 128] on div at bounding box center [24, 127] width 8 height 8
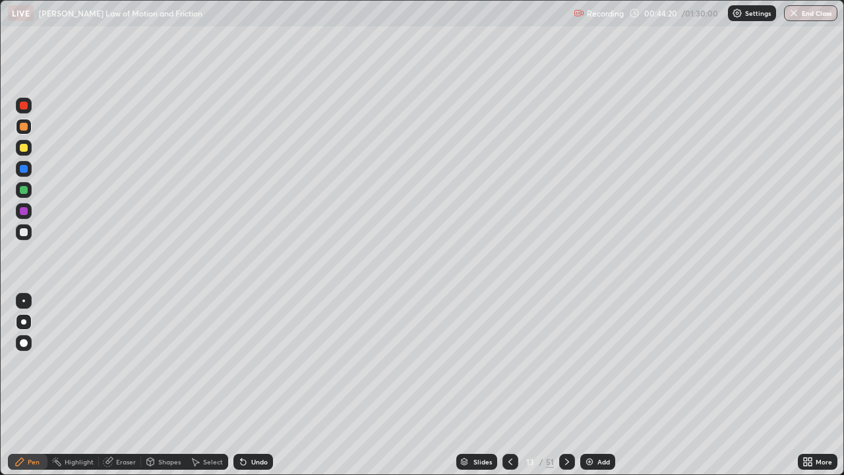
click at [166, 385] on div "Shapes" at bounding box center [169, 461] width 22 height 7
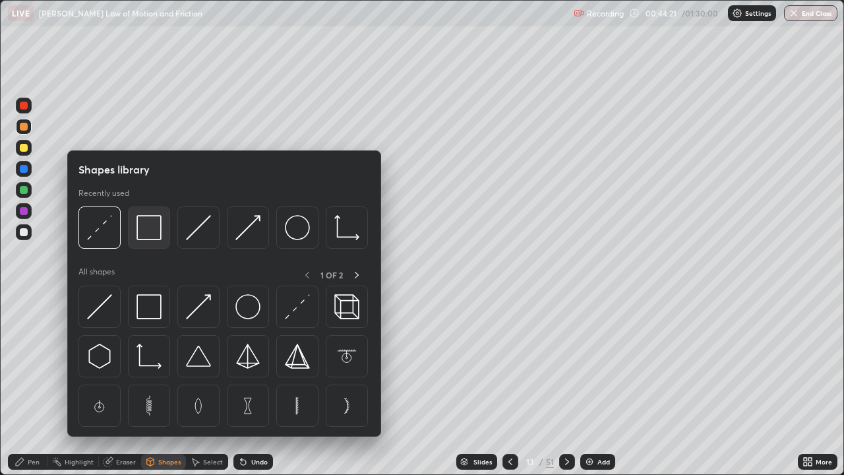
click at [151, 235] on img at bounding box center [148, 227] width 25 height 25
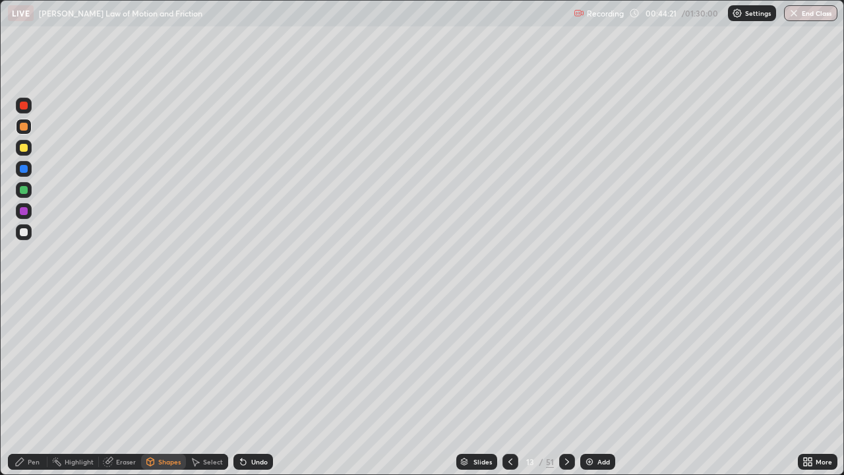
click at [25, 106] on div at bounding box center [24, 106] width 8 height 8
click at [32, 385] on div "Pen" at bounding box center [34, 461] width 12 height 7
click at [24, 191] on div at bounding box center [24, 190] width 8 height 8
click at [22, 105] on div at bounding box center [24, 106] width 8 height 8
click at [26, 234] on div at bounding box center [24, 232] width 8 height 8
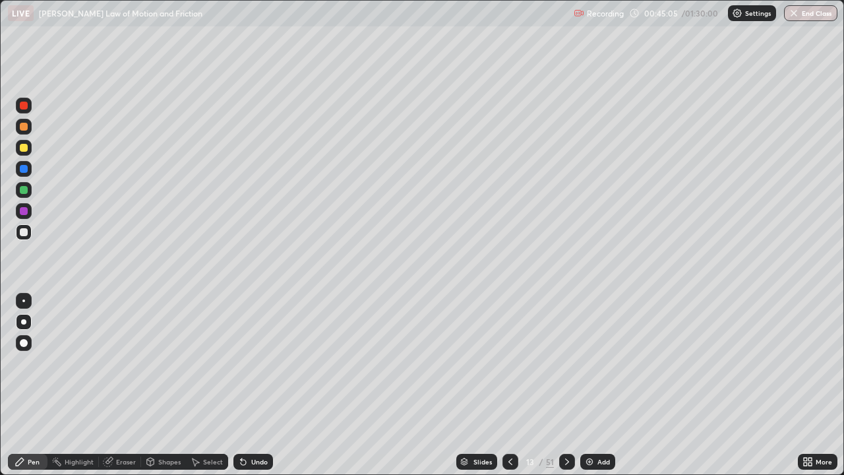
click at [260, 385] on div "Undo" at bounding box center [259, 461] width 16 height 7
click at [162, 385] on div "Shapes" at bounding box center [169, 461] width 22 height 7
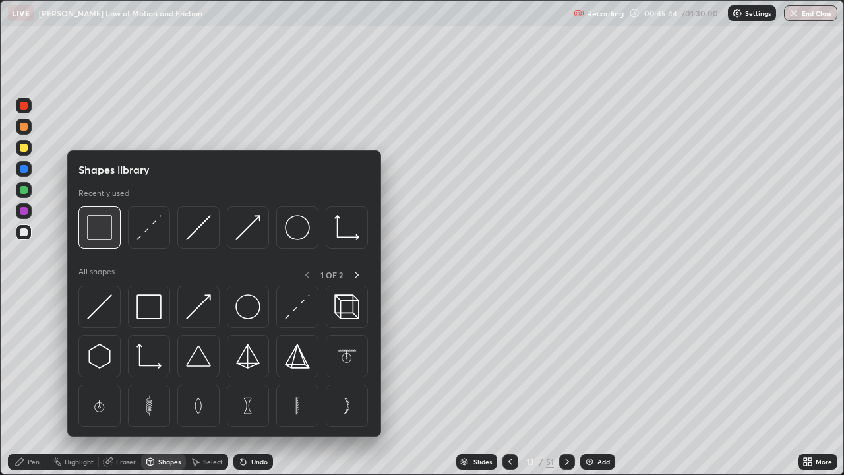
click at [104, 233] on img at bounding box center [99, 227] width 25 height 25
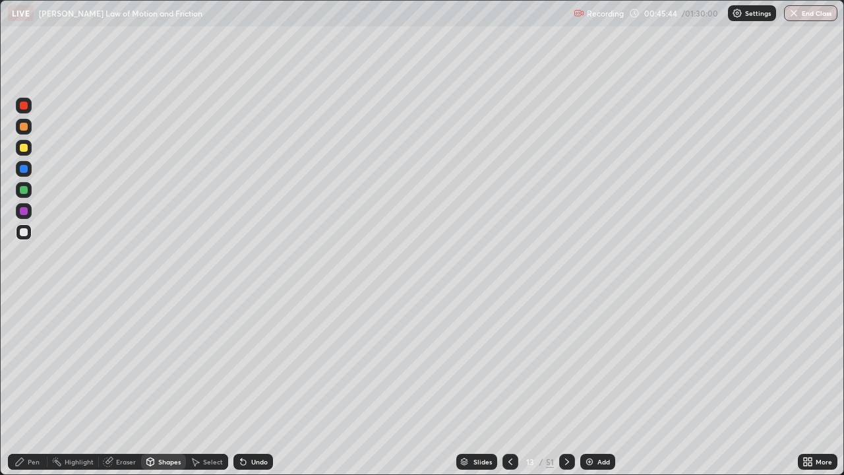
click at [24, 107] on div at bounding box center [24, 106] width 8 height 8
click at [34, 385] on div "Pen" at bounding box center [34, 461] width 12 height 7
click at [160, 385] on div "Shapes" at bounding box center [163, 462] width 45 height 16
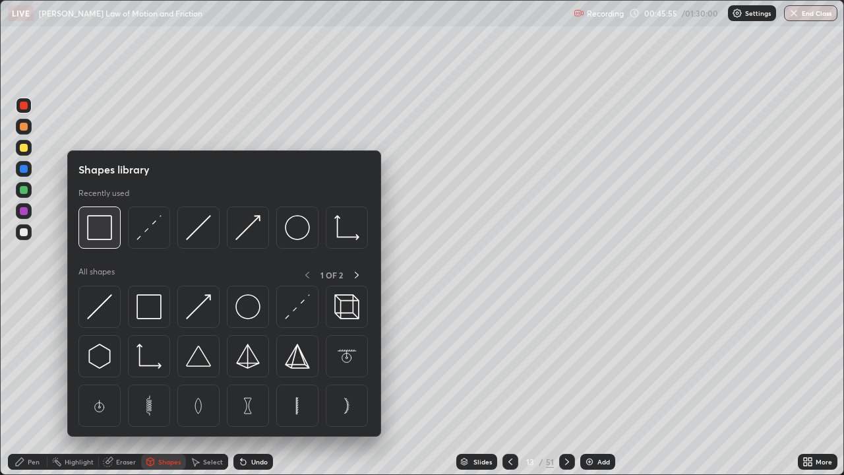
click at [104, 231] on img at bounding box center [99, 227] width 25 height 25
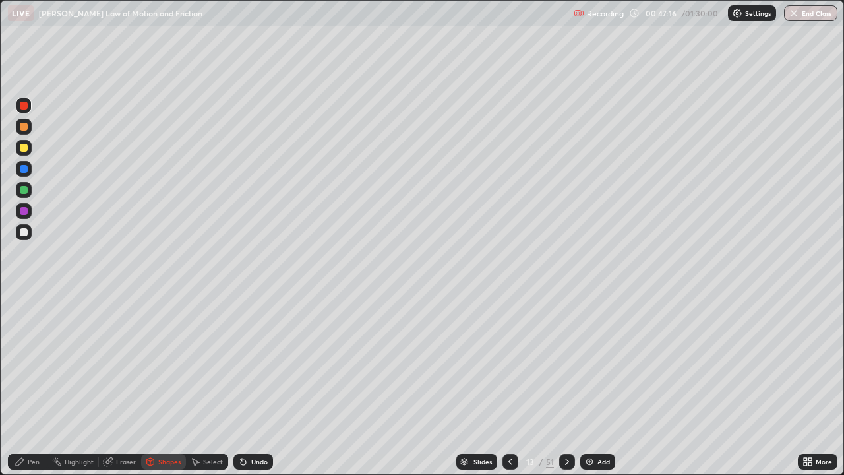
click at [593, 385] on div "Add" at bounding box center [597, 462] width 35 height 16
click at [25, 235] on div at bounding box center [24, 232] width 8 height 8
click at [33, 385] on div "Pen" at bounding box center [34, 461] width 12 height 7
click at [247, 385] on icon at bounding box center [243, 461] width 11 height 11
click at [247, 385] on div "Undo" at bounding box center [253, 462] width 40 height 16
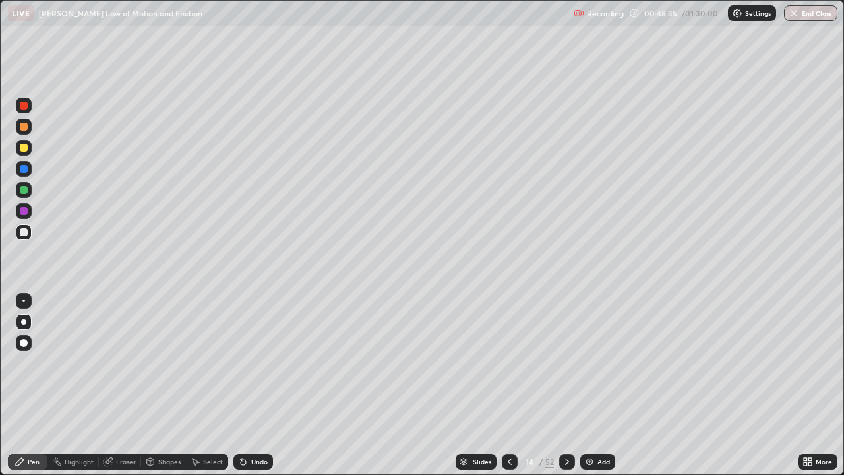
click at [251, 385] on div "Undo" at bounding box center [259, 461] width 16 height 7
click at [255, 385] on div "Undo" at bounding box center [259, 461] width 16 height 7
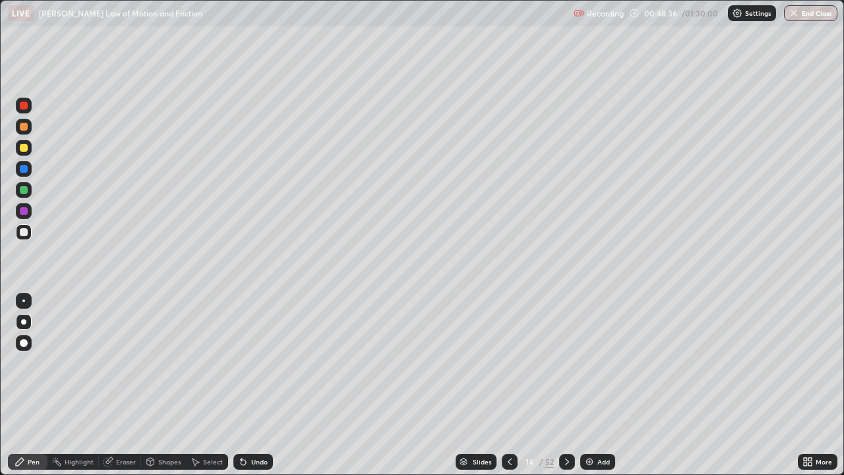
click at [258, 385] on div "Undo" at bounding box center [259, 461] width 16 height 7
click at [258, 385] on div "Undo" at bounding box center [253, 462] width 40 height 16
click at [255, 385] on div "Undo" at bounding box center [253, 462] width 40 height 16
click at [255, 385] on div "Undo" at bounding box center [259, 461] width 16 height 7
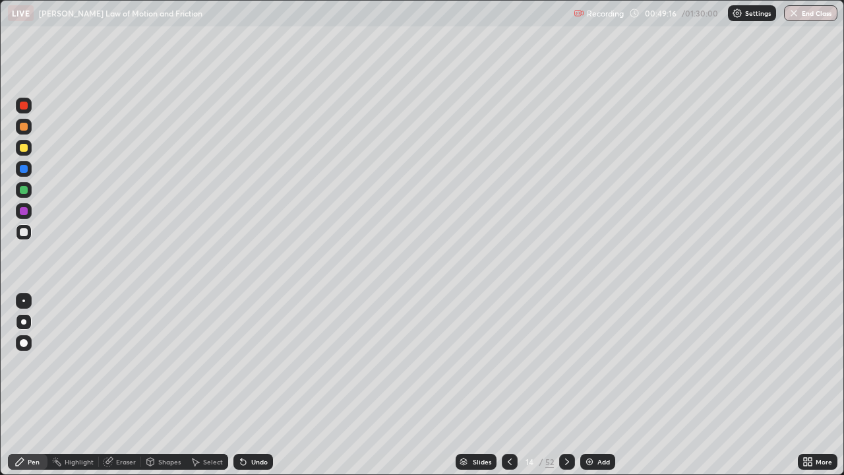
click at [256, 385] on div "Undo" at bounding box center [259, 461] width 16 height 7
click at [253, 385] on div "Undo" at bounding box center [259, 461] width 16 height 7
click at [24, 127] on div at bounding box center [24, 127] width 8 height 8
click at [24, 235] on div at bounding box center [24, 232] width 8 height 8
click at [23, 107] on div at bounding box center [24, 106] width 8 height 8
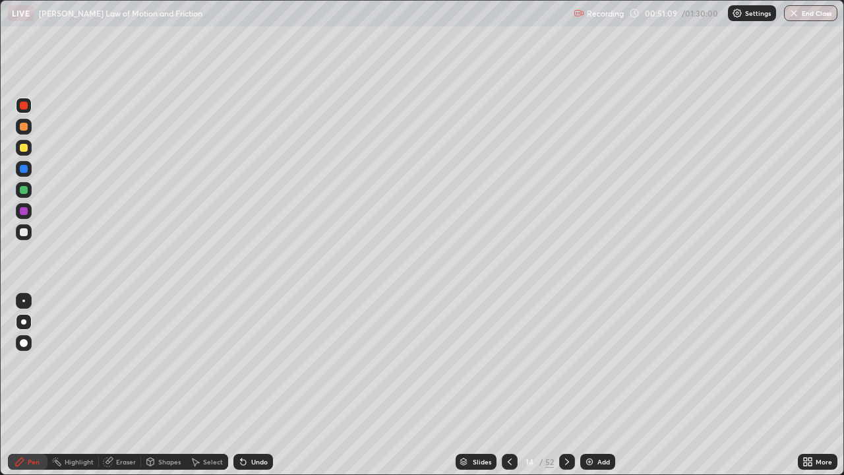
click at [167, 385] on div "Shapes" at bounding box center [169, 461] width 22 height 7
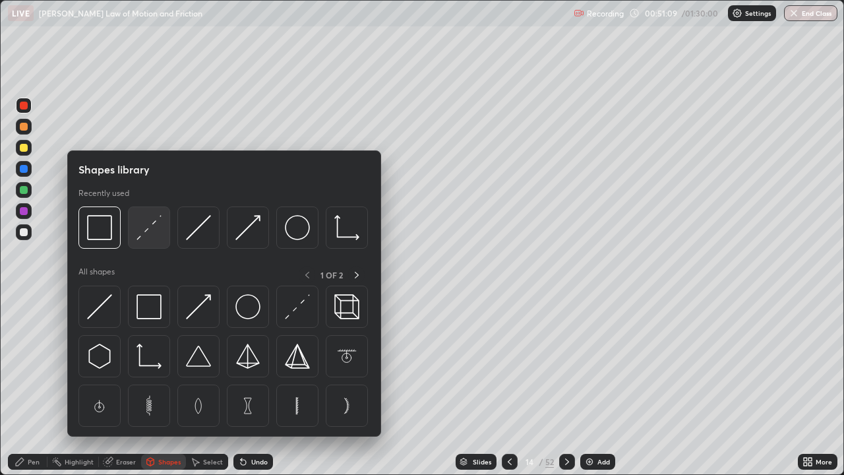
click at [148, 231] on img at bounding box center [148, 227] width 25 height 25
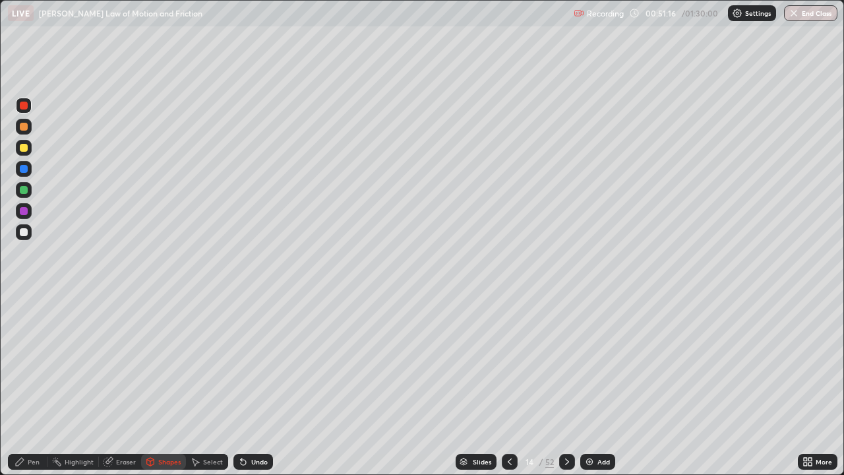
click at [29, 385] on div "Pen" at bounding box center [34, 461] width 12 height 7
click at [25, 129] on div at bounding box center [24, 127] width 8 height 8
click at [163, 385] on div "Shapes" at bounding box center [169, 461] width 22 height 7
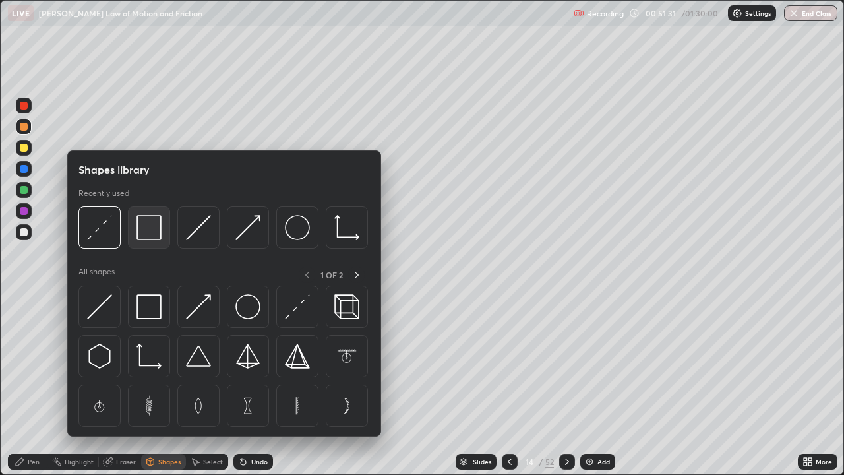
click at [151, 235] on img at bounding box center [148, 227] width 25 height 25
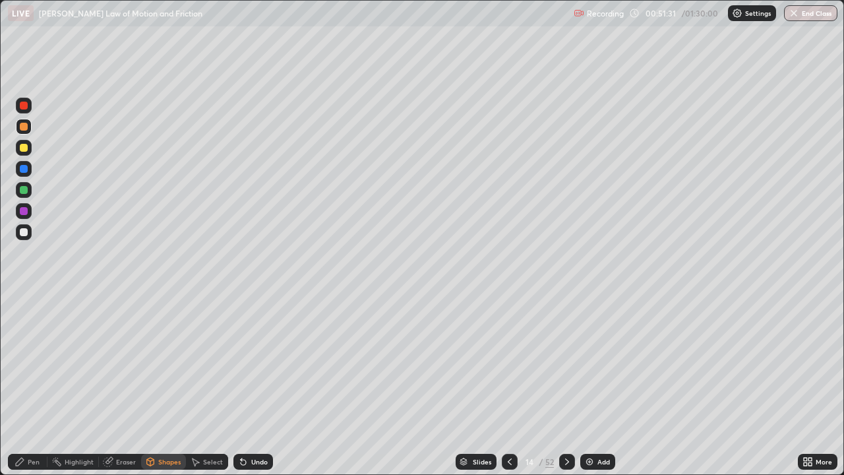
click at [25, 106] on div at bounding box center [24, 106] width 8 height 8
click at [150, 385] on icon at bounding box center [150, 463] width 0 height 5
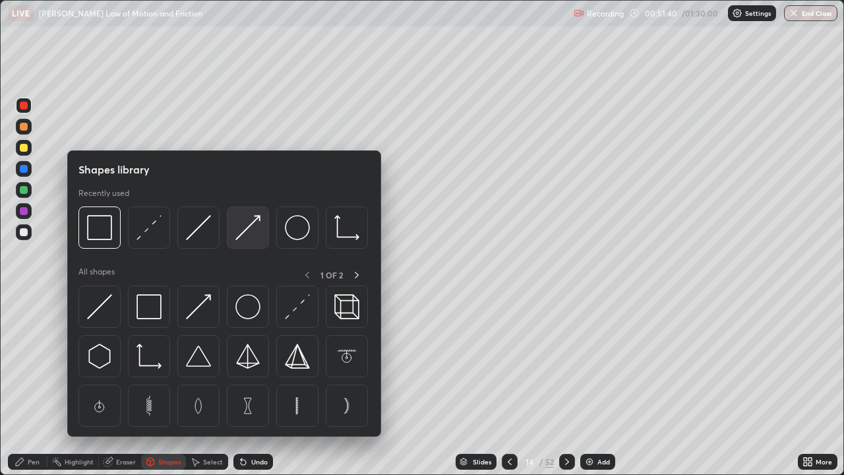
click at [247, 237] on img at bounding box center [247, 227] width 25 height 25
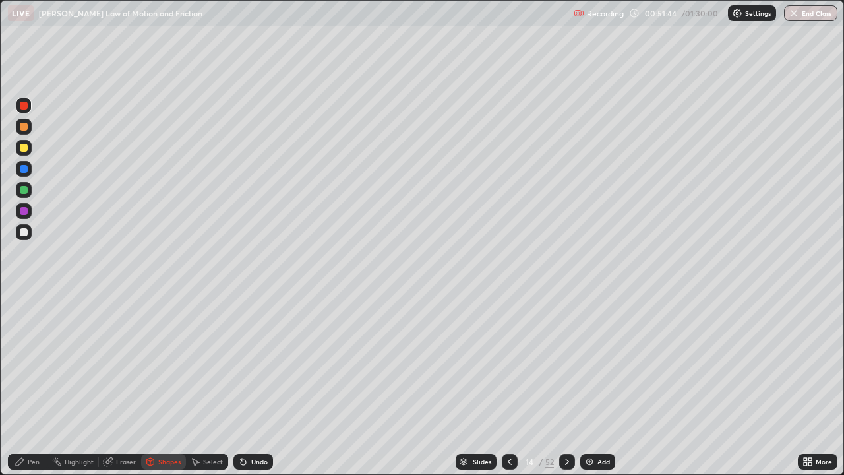
click at [22, 385] on div "Pen" at bounding box center [28, 462] width 40 height 16
click at [23, 127] on div at bounding box center [24, 127] width 8 height 8
click at [160, 385] on div "Shapes" at bounding box center [169, 461] width 22 height 7
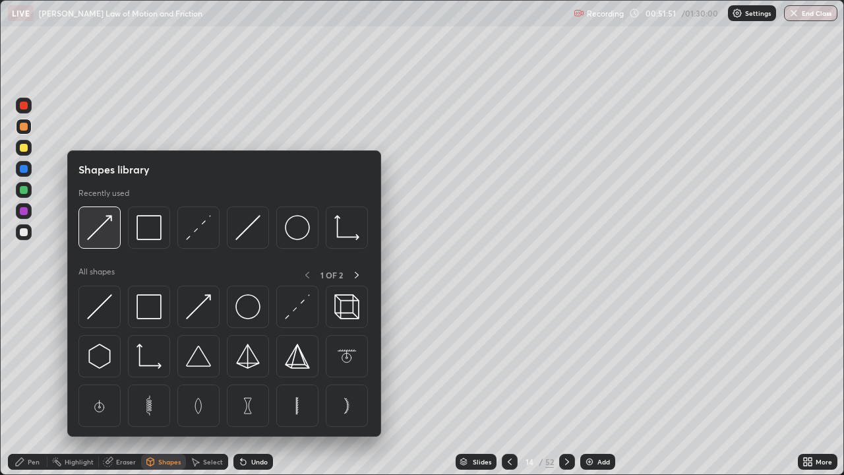
click at [104, 232] on img at bounding box center [99, 227] width 25 height 25
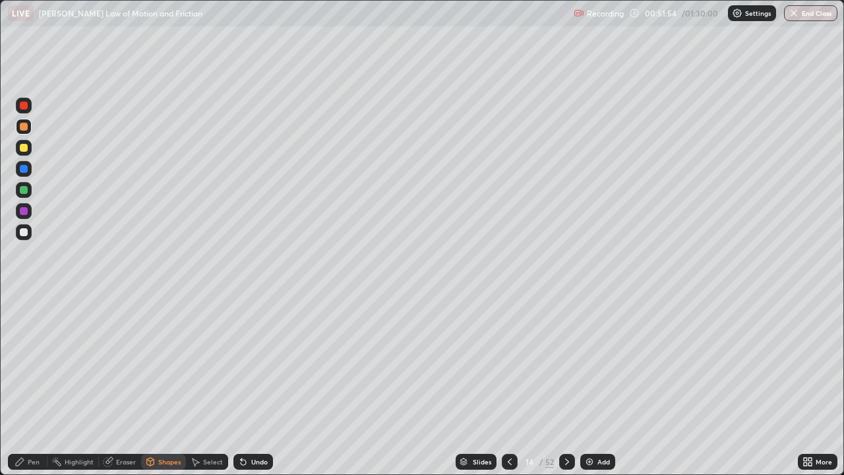
click at [24, 385] on div "Pen" at bounding box center [28, 462] width 40 height 16
click at [24, 189] on div at bounding box center [24, 190] width 8 height 8
click at [255, 385] on div "Undo" at bounding box center [253, 462] width 40 height 16
click at [24, 127] on div at bounding box center [24, 127] width 8 height 8
click at [18, 187] on div at bounding box center [24, 190] width 16 height 16
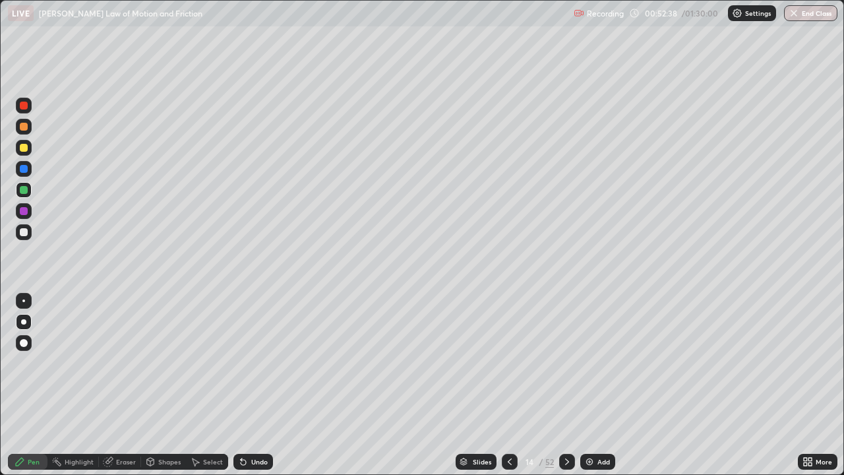
click at [255, 385] on div "Undo" at bounding box center [253, 462] width 40 height 16
click at [256, 385] on div "Undo" at bounding box center [259, 461] width 16 height 7
click at [164, 385] on div "Shapes" at bounding box center [169, 461] width 22 height 7
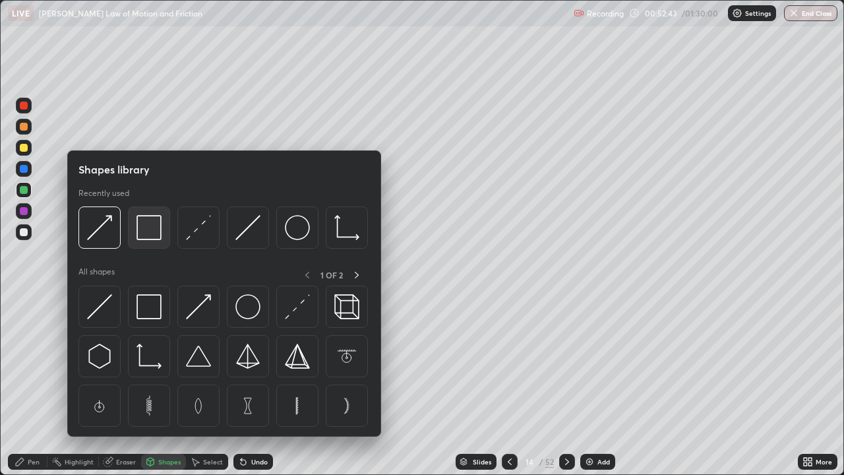
click at [150, 234] on img at bounding box center [148, 227] width 25 height 25
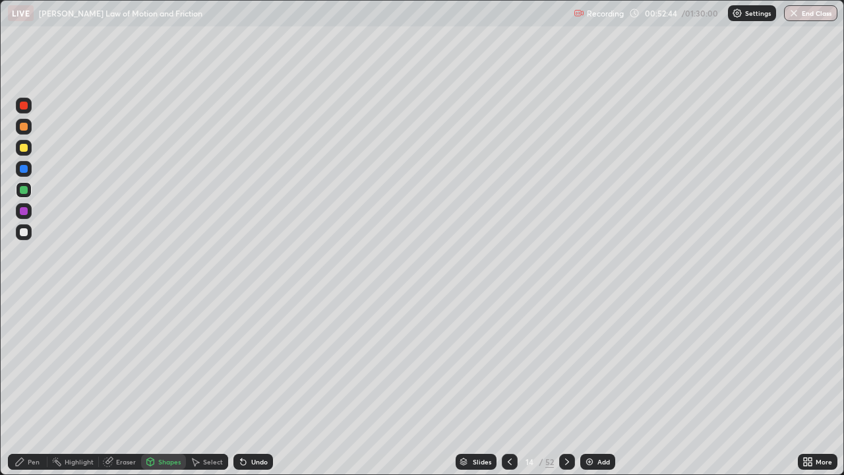
click at [26, 108] on div at bounding box center [24, 106] width 8 height 8
click at [150, 385] on icon at bounding box center [150, 463] width 0 height 5
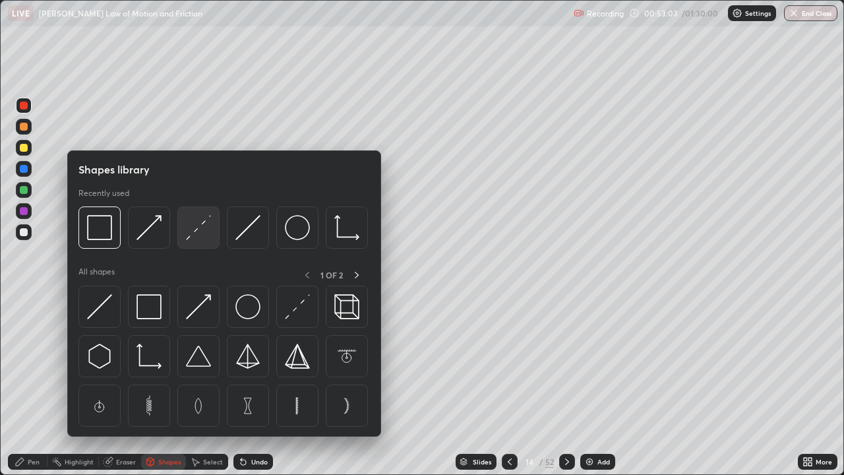
click at [193, 237] on img at bounding box center [198, 227] width 25 height 25
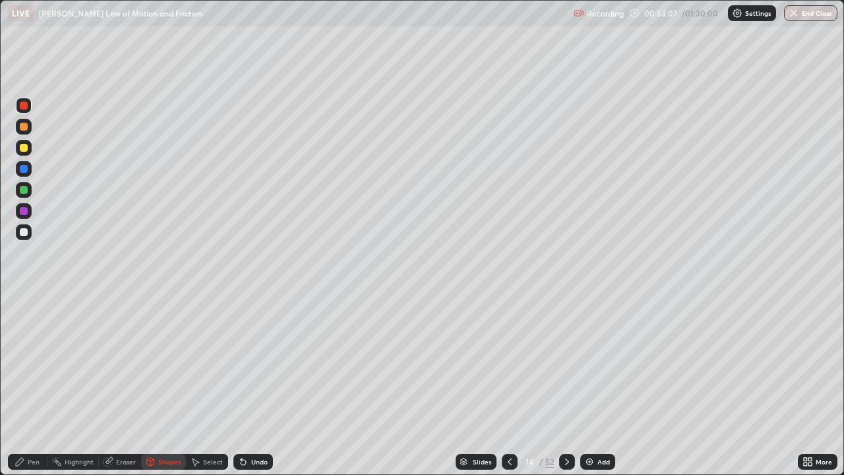
click at [28, 385] on div "Pen" at bounding box center [34, 461] width 12 height 7
click at [20, 129] on div at bounding box center [24, 127] width 8 height 8
click at [22, 149] on div at bounding box center [24, 148] width 8 height 8
click at [169, 385] on div "Shapes" at bounding box center [169, 461] width 22 height 7
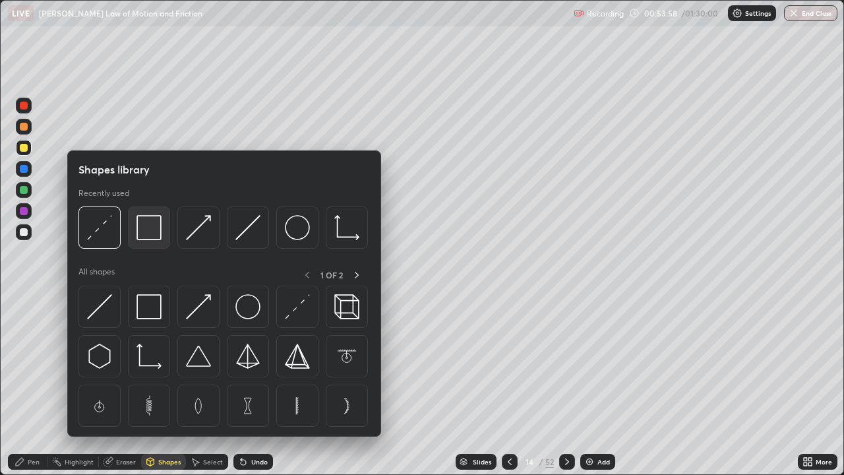
click at [151, 231] on img at bounding box center [148, 227] width 25 height 25
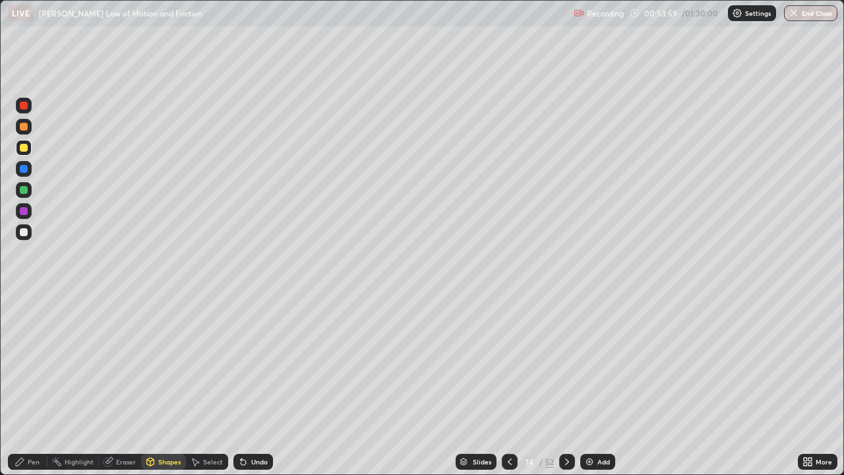
click at [26, 111] on div at bounding box center [24, 106] width 16 height 16
click at [603, 385] on div "Add" at bounding box center [603, 461] width 13 height 7
click at [24, 233] on div at bounding box center [24, 232] width 8 height 8
click at [268, 385] on div "Undo" at bounding box center [253, 462] width 40 height 16
click at [29, 385] on div "Pen" at bounding box center [34, 461] width 12 height 7
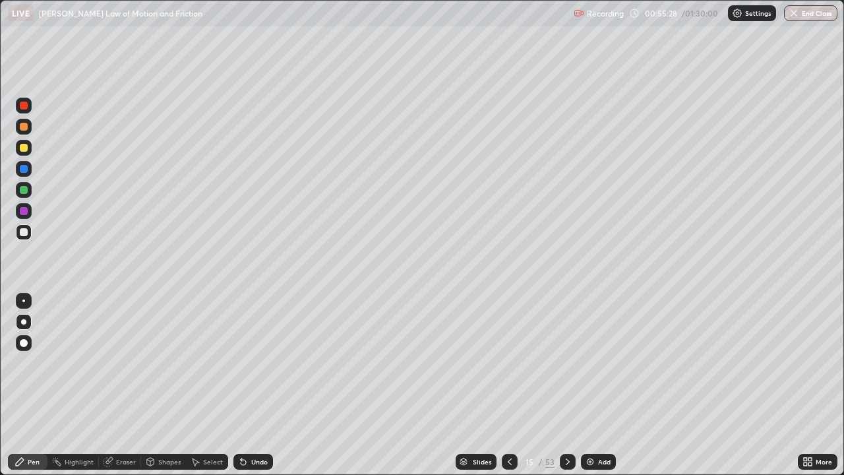
click at [160, 385] on div "Shapes" at bounding box center [169, 461] width 22 height 7
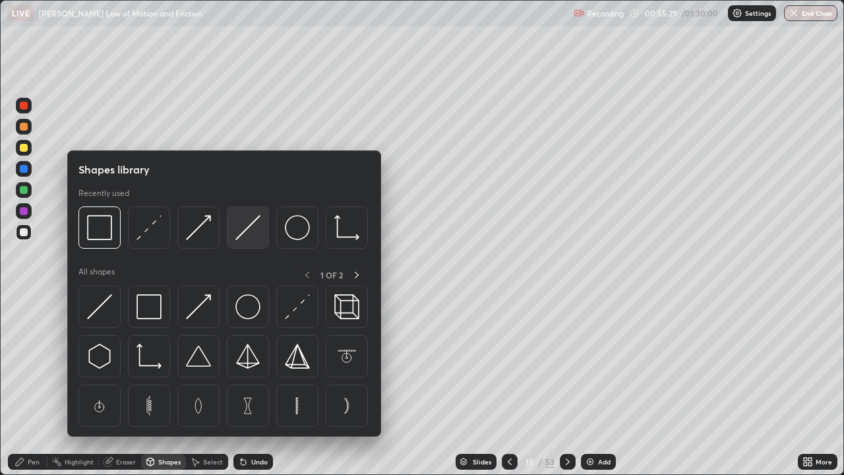
click at [254, 236] on img at bounding box center [247, 227] width 25 height 25
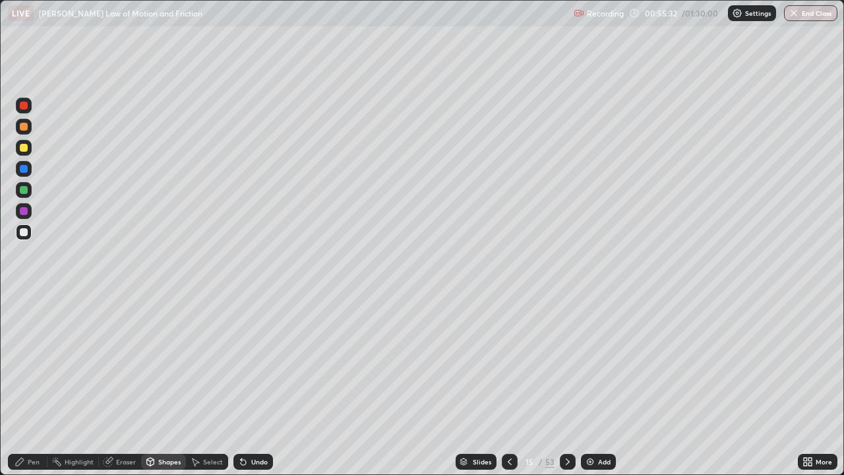
click at [160, 385] on div "Shapes" at bounding box center [163, 462] width 45 height 16
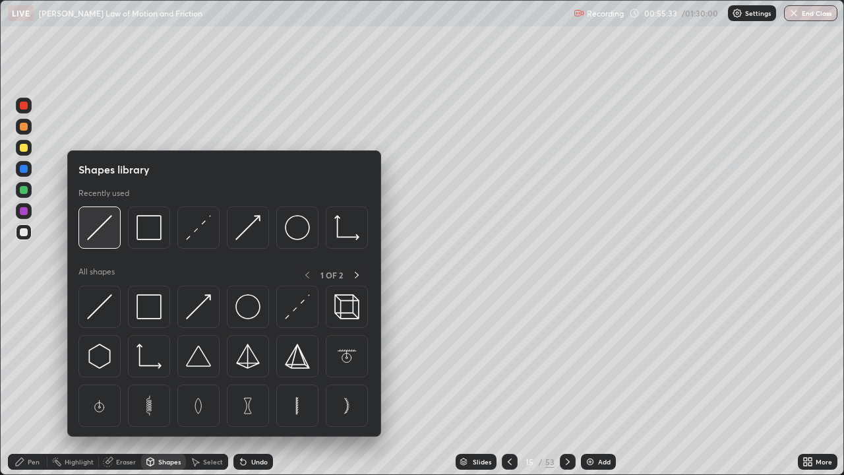
click at [105, 240] on img at bounding box center [99, 227] width 25 height 25
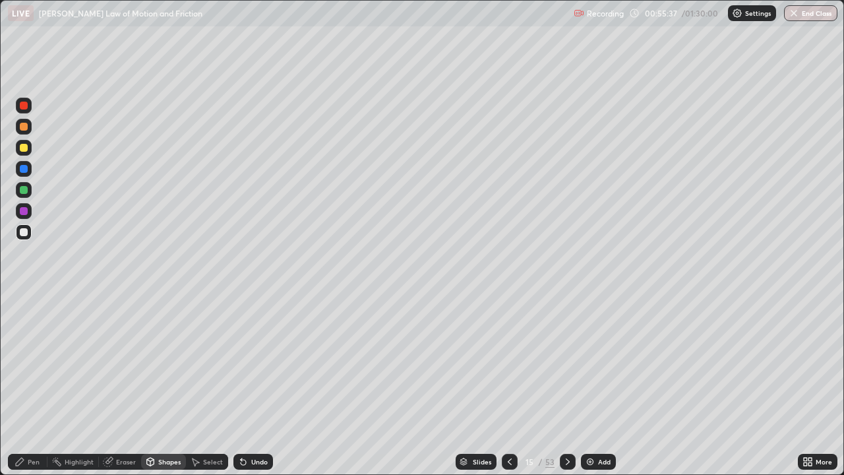
click at [32, 385] on div "Pen" at bounding box center [28, 462] width 40 height 16
click at [258, 385] on div "Undo" at bounding box center [259, 461] width 16 height 7
click at [17, 385] on div at bounding box center [23, 369] width 21 height 158
click at [15, 385] on div at bounding box center [23, 369] width 21 height 158
click at [257, 385] on div "Undo" at bounding box center [259, 461] width 16 height 7
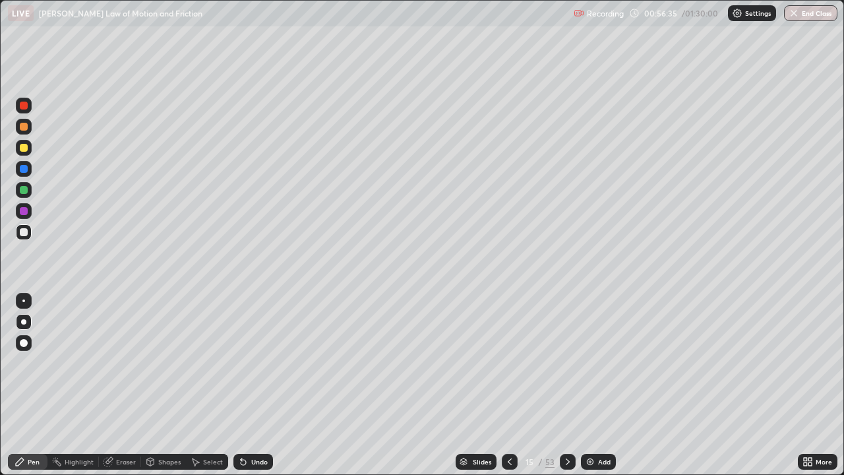
click at [165, 385] on div "Shapes" at bounding box center [169, 461] width 22 height 7
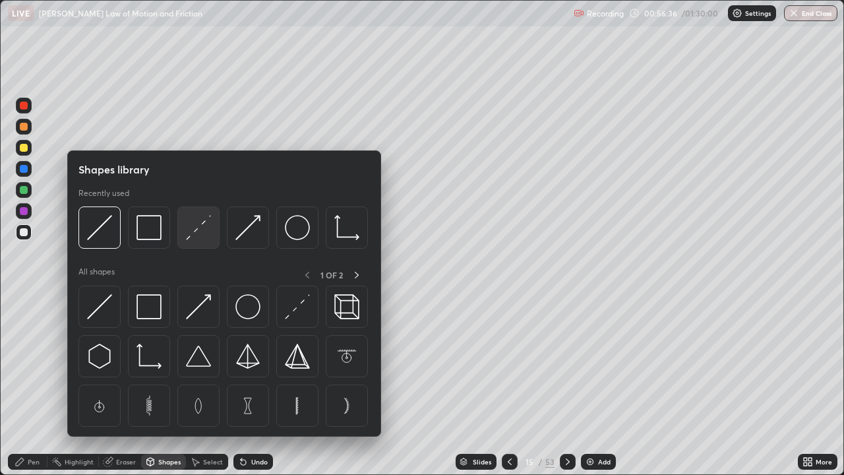
click at [202, 235] on img at bounding box center [198, 227] width 25 height 25
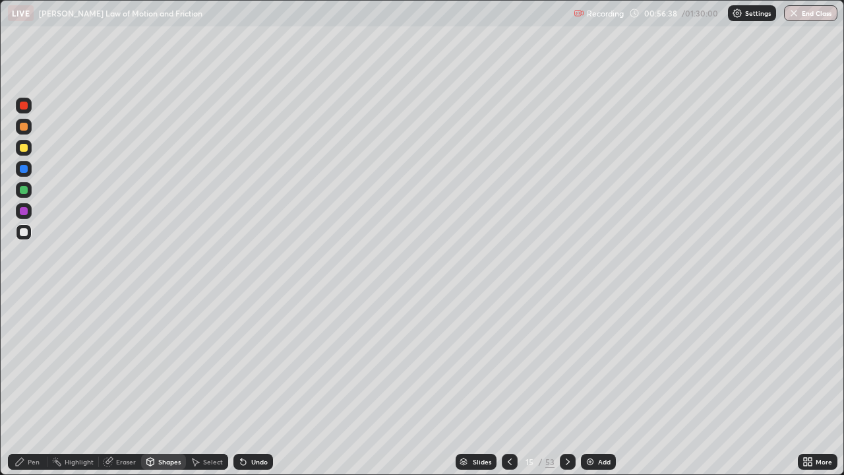
click at [257, 385] on div "Undo" at bounding box center [259, 461] width 16 height 7
click at [24, 107] on div at bounding box center [24, 106] width 8 height 8
click at [34, 385] on div "Pen" at bounding box center [34, 461] width 12 height 7
click at [24, 125] on div at bounding box center [24, 127] width 8 height 8
click at [502, 385] on div at bounding box center [510, 461] width 16 height 26
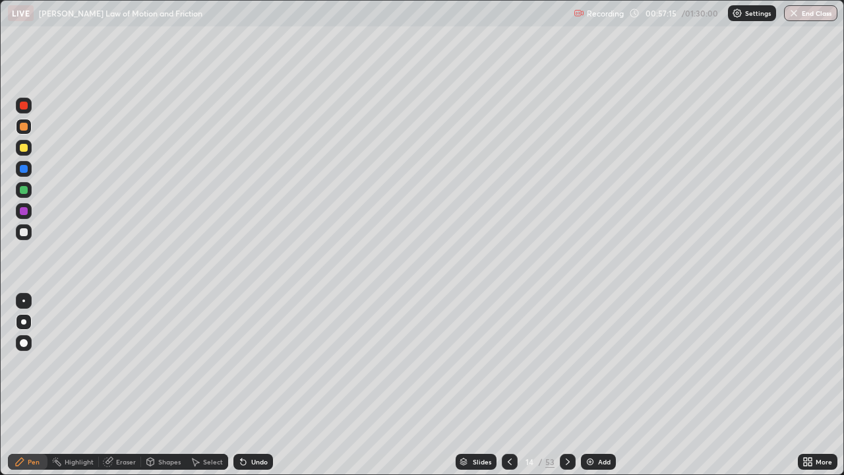
click at [562, 385] on icon at bounding box center [567, 461] width 11 height 11
click at [158, 385] on div "Shapes" at bounding box center [169, 461] width 22 height 7
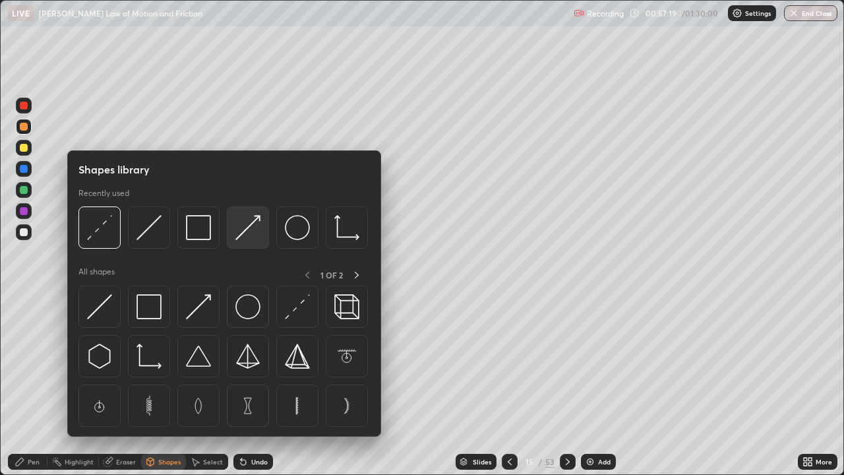
click at [253, 231] on img at bounding box center [247, 227] width 25 height 25
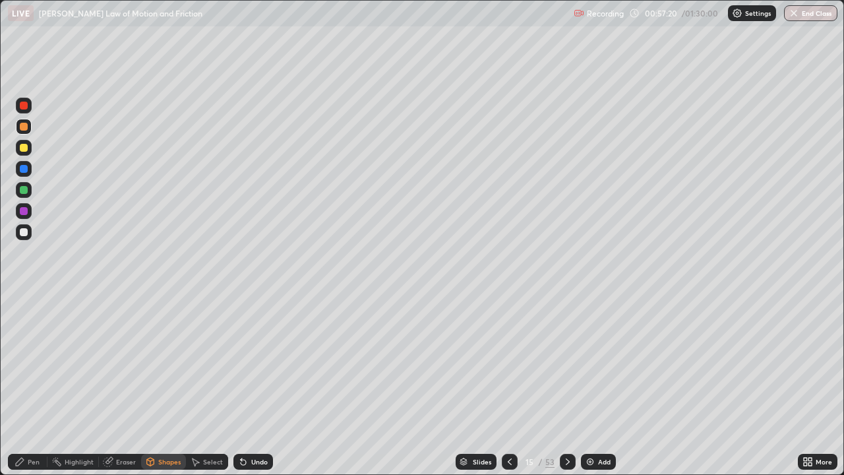
click at [24, 105] on div at bounding box center [24, 106] width 8 height 8
click at [28, 385] on div "Pen" at bounding box center [34, 461] width 12 height 7
click at [24, 128] on div at bounding box center [24, 127] width 8 height 8
click at [165, 385] on div "Shapes" at bounding box center [169, 461] width 22 height 7
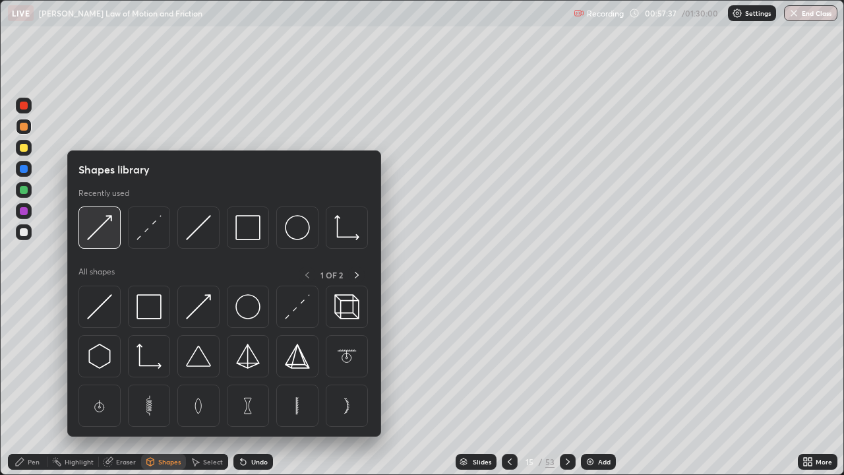
click at [107, 239] on img at bounding box center [99, 227] width 25 height 25
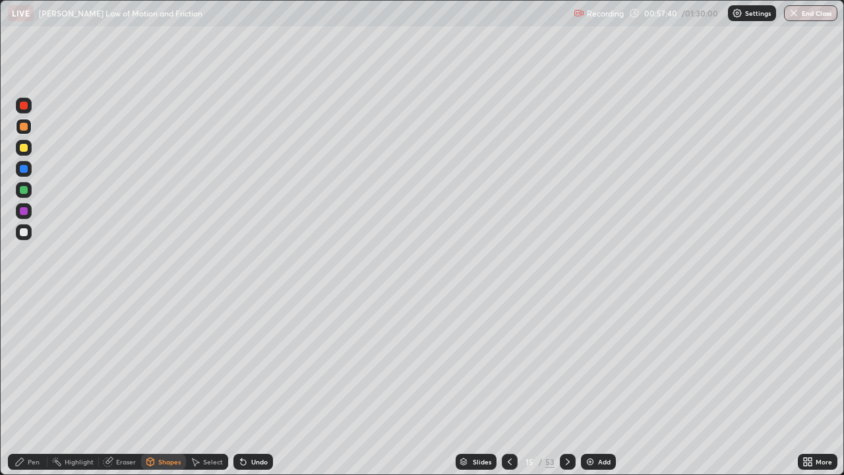
click at [23, 385] on div "Pen" at bounding box center [28, 462] width 40 height 16
click at [167, 385] on div "Shapes" at bounding box center [169, 461] width 22 height 7
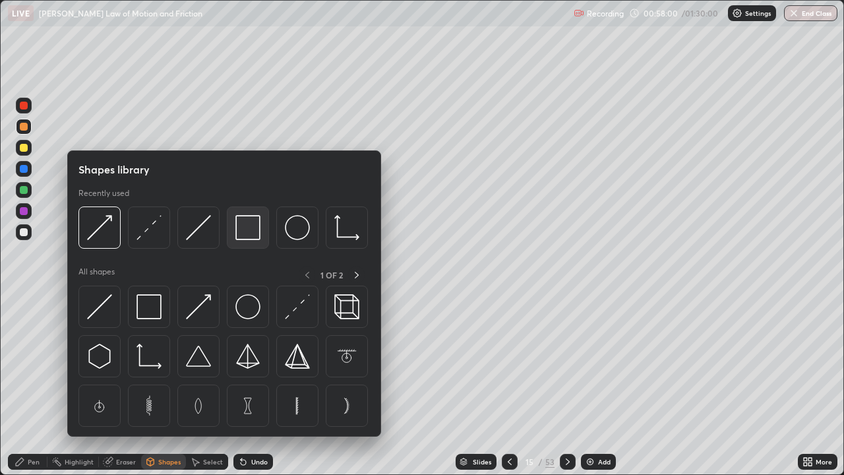
click at [246, 225] on img at bounding box center [247, 227] width 25 height 25
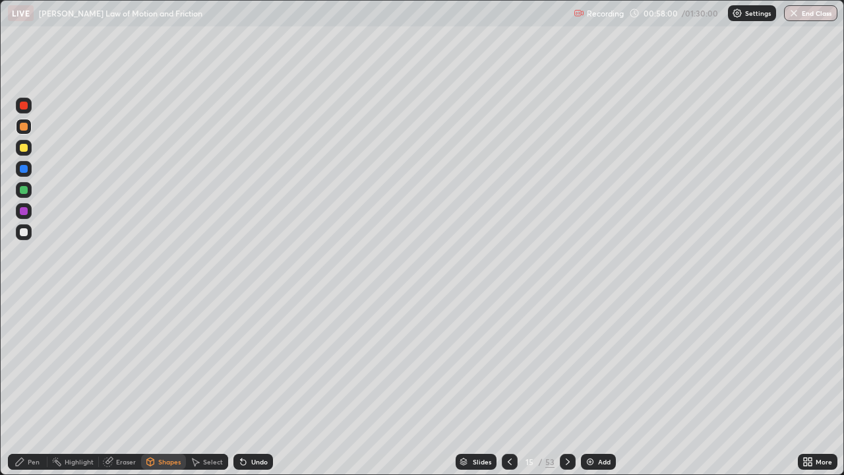
click at [24, 107] on div at bounding box center [24, 106] width 8 height 8
click at [167, 385] on div "Shapes" at bounding box center [169, 461] width 22 height 7
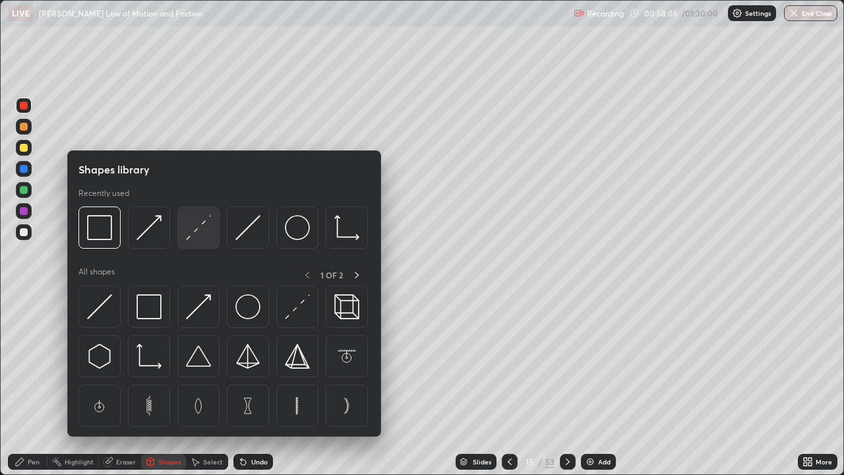
click at [196, 231] on img at bounding box center [198, 227] width 25 height 25
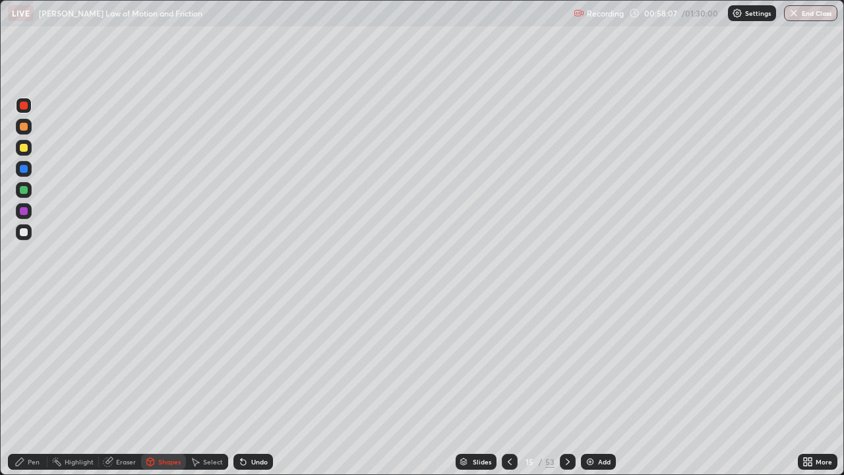
click at [27, 385] on div "Pen" at bounding box center [28, 462] width 40 height 16
click at [26, 150] on div at bounding box center [24, 148] width 8 height 8
click at [167, 385] on div "Shapes" at bounding box center [169, 461] width 22 height 7
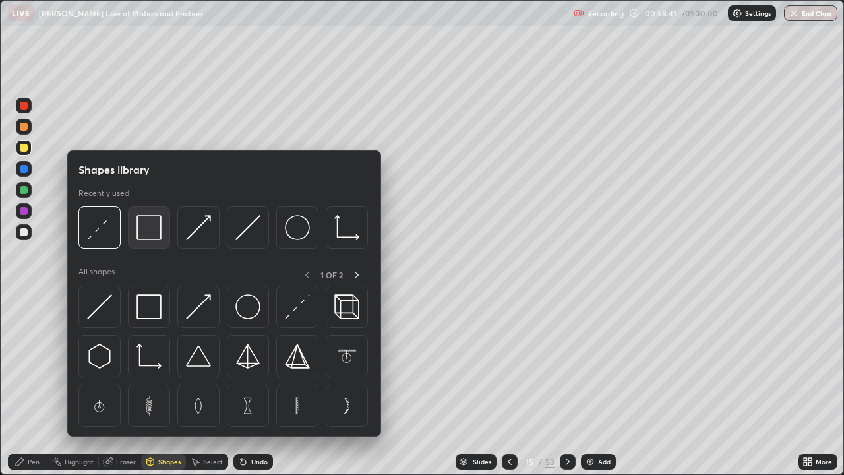
click at [154, 233] on img at bounding box center [148, 227] width 25 height 25
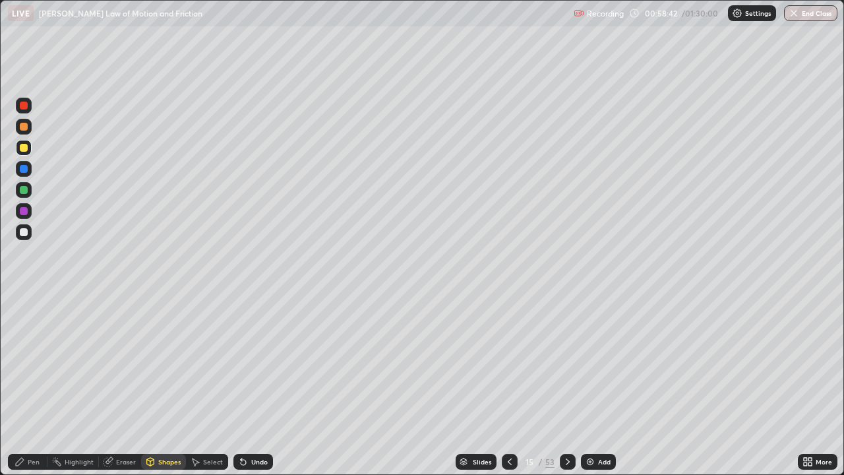
click at [28, 106] on div at bounding box center [24, 106] width 16 height 16
click at [479, 385] on div "Slides" at bounding box center [482, 461] width 18 height 7
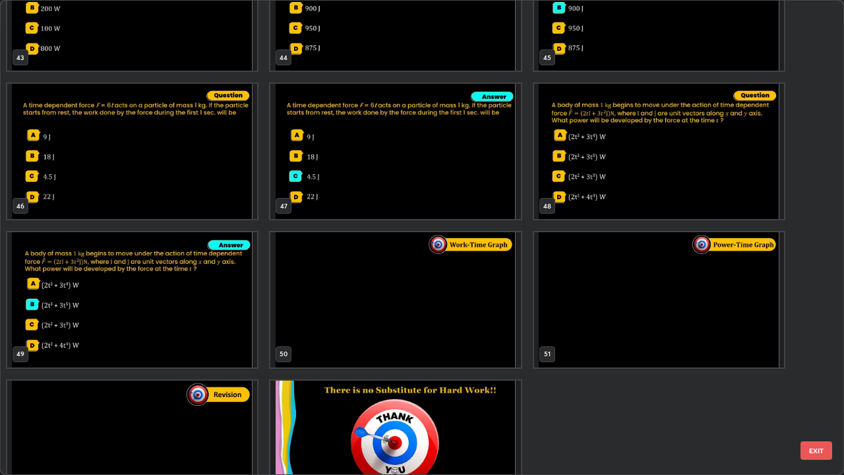
scroll to position [2192, 0]
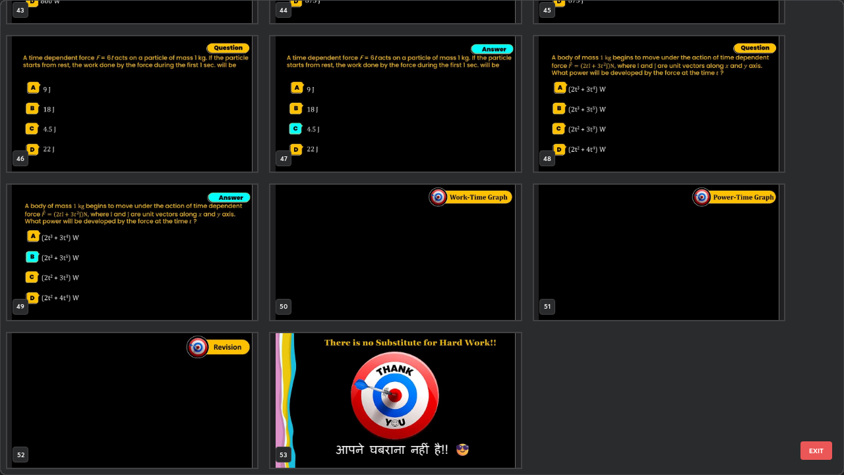
click at [226, 385] on img "grid" at bounding box center [132, 400] width 250 height 135
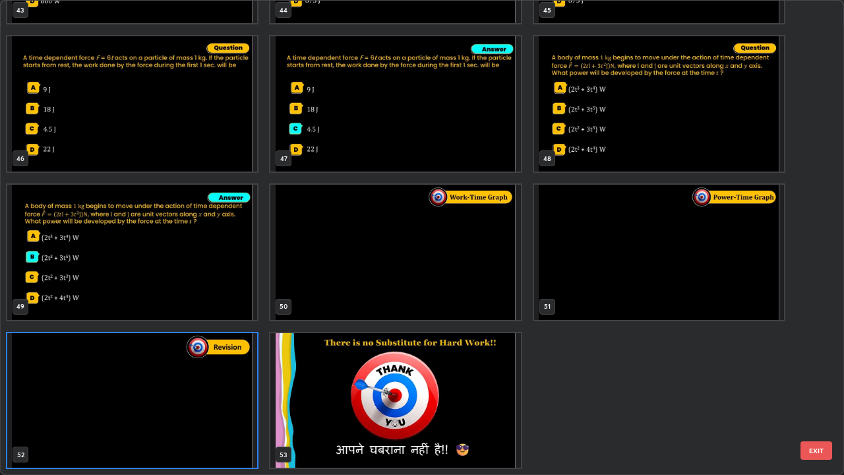
click at [820, 385] on button "EXIT" at bounding box center [816, 450] width 32 height 18
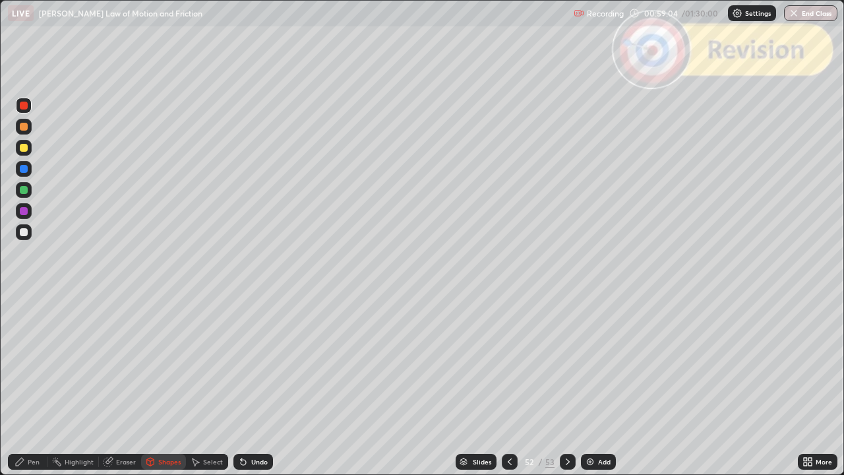
click at [569, 385] on div at bounding box center [568, 462] width 16 height 16
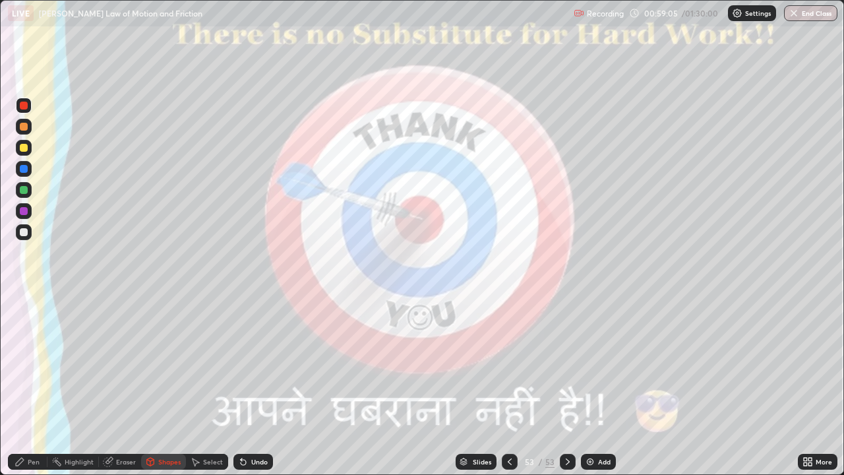
click at [808, 13] on button "End Class" at bounding box center [810, 13] width 53 height 16
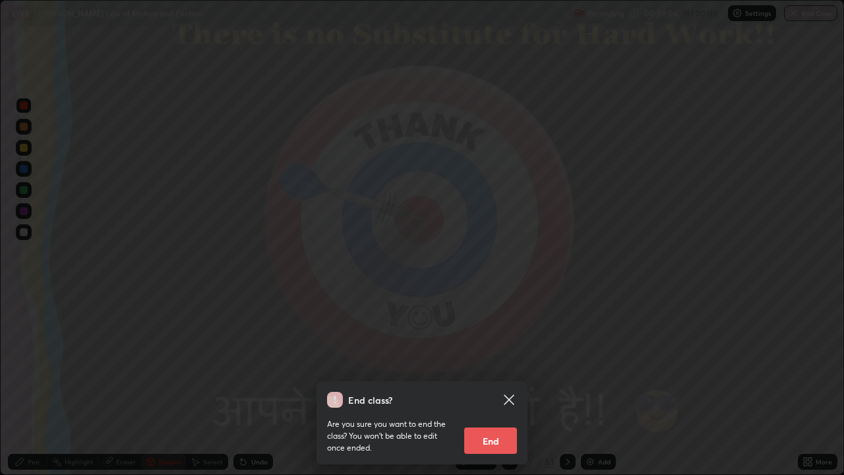
click at [496, 385] on button "End" at bounding box center [490, 440] width 53 height 26
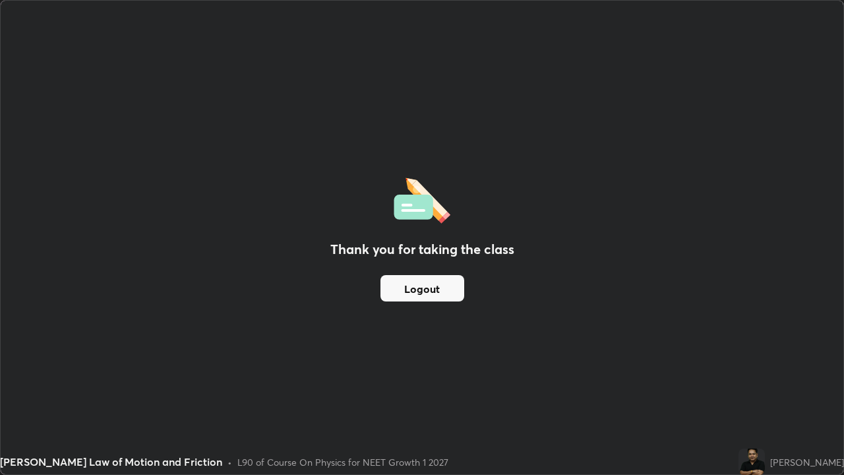
click at [422, 285] on button "Logout" at bounding box center [422, 288] width 84 height 26
